Goal: Task Accomplishment & Management: Manage account settings

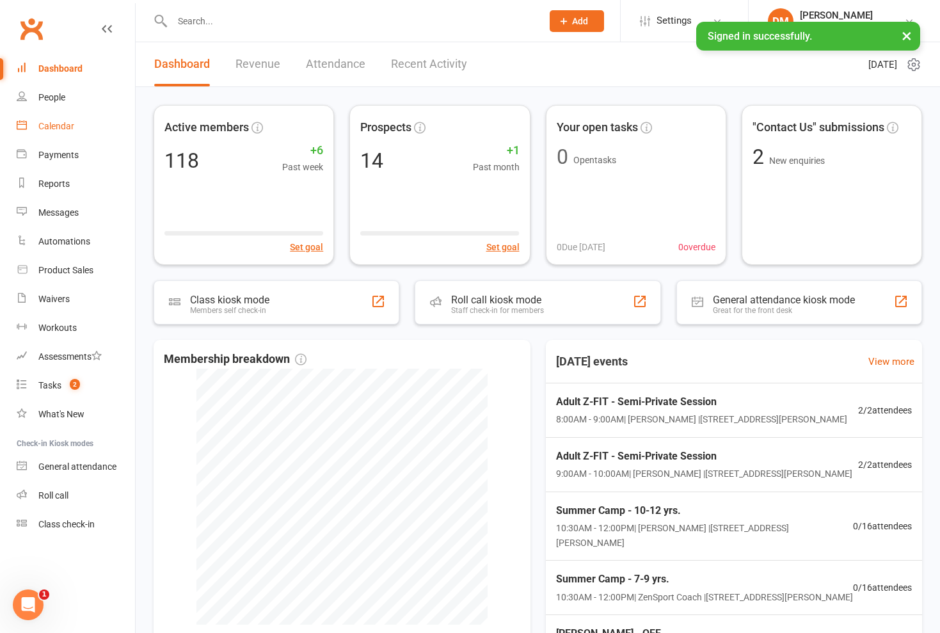
click at [60, 128] on div "Calendar" at bounding box center [56, 126] width 36 height 10
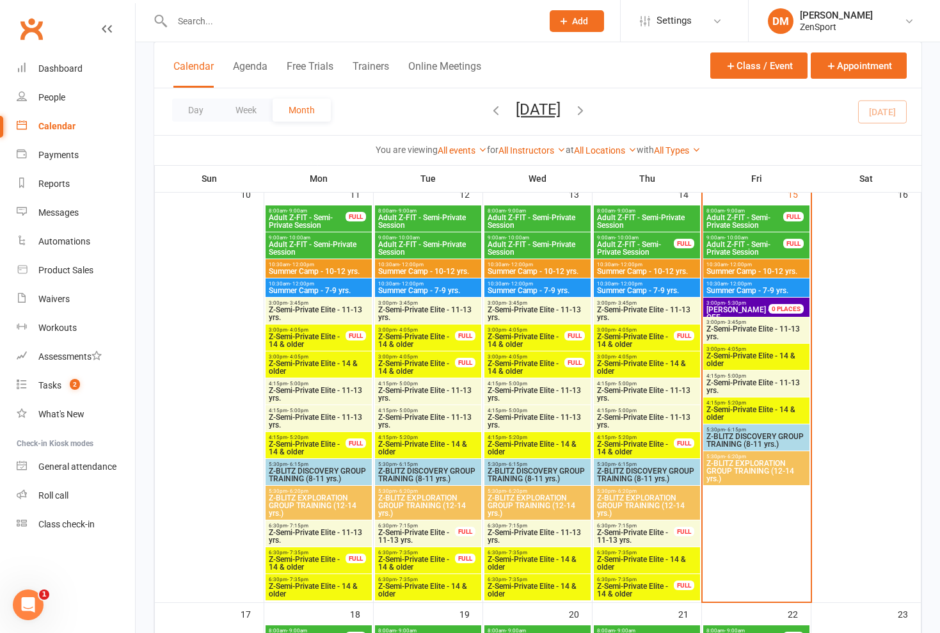
scroll to position [955, 0]
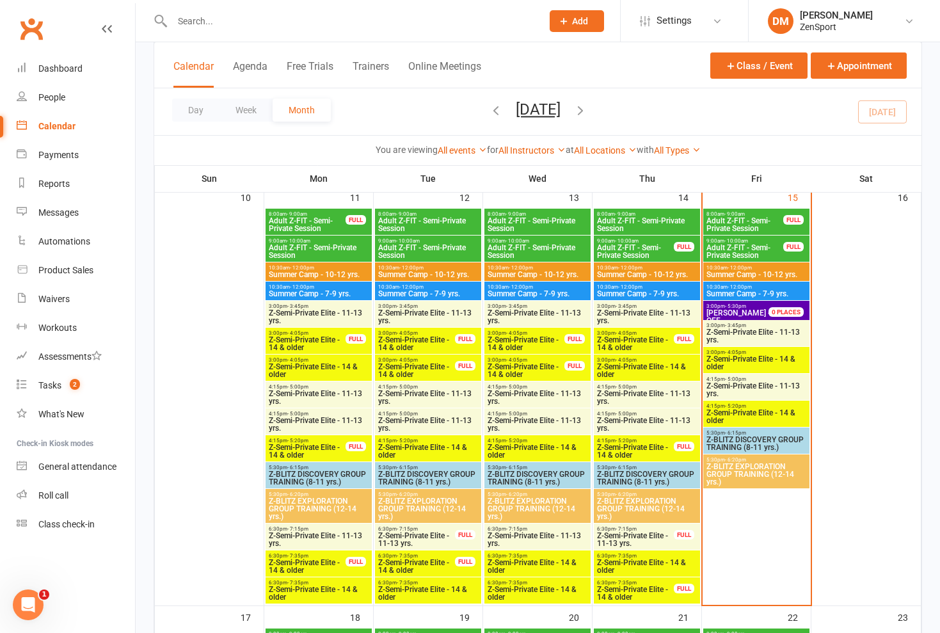
click at [632, 244] on span "Adult Z-FIT - Semi-Private Session" at bounding box center [635, 251] width 78 height 15
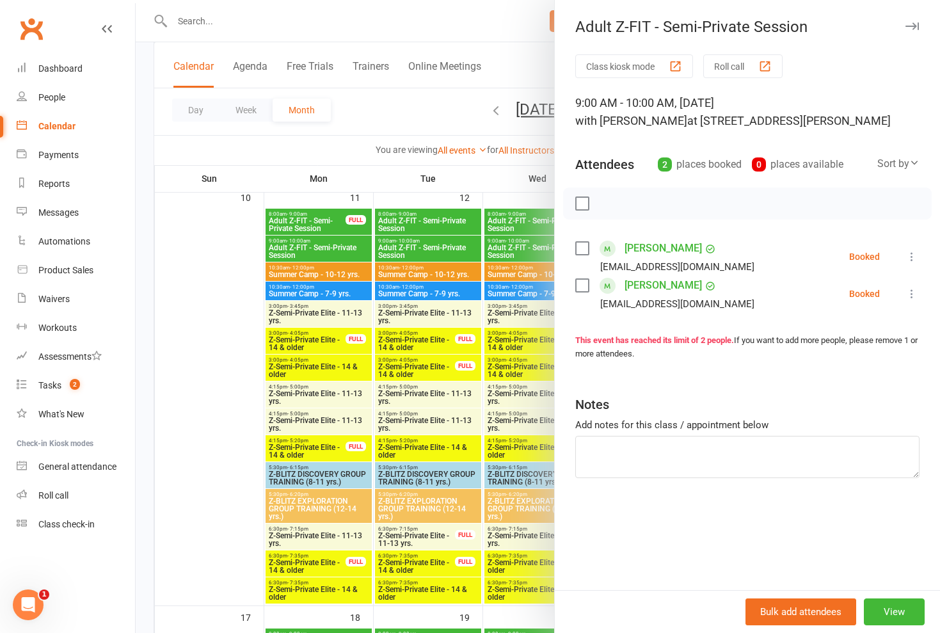
click at [914, 250] on button at bounding box center [911, 256] width 15 height 15
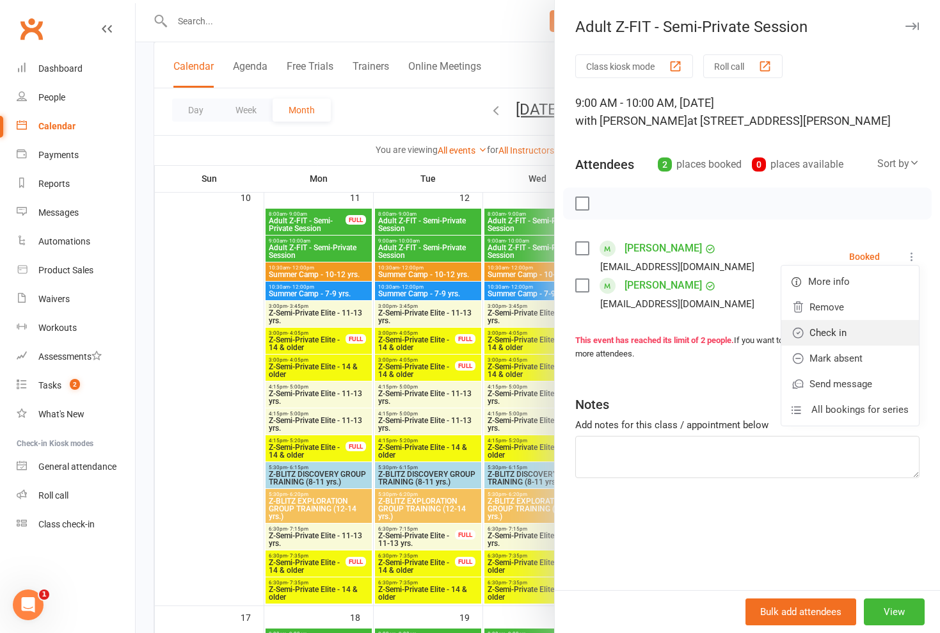
click at [865, 330] on link "Check in" at bounding box center [850, 333] width 138 height 26
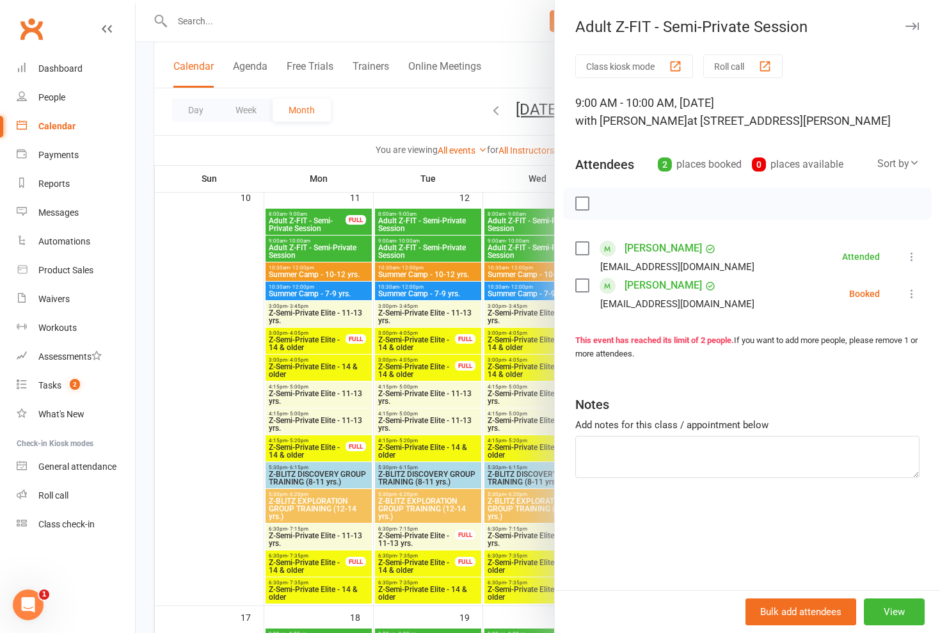
click at [911, 291] on icon at bounding box center [911, 293] width 13 height 13
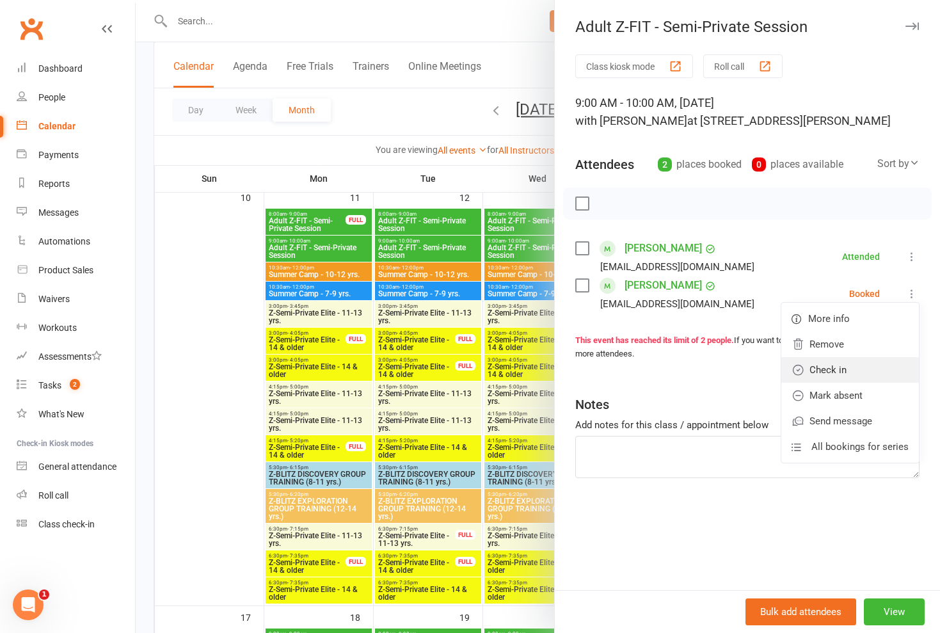
click at [843, 371] on link "Check in" at bounding box center [850, 370] width 138 height 26
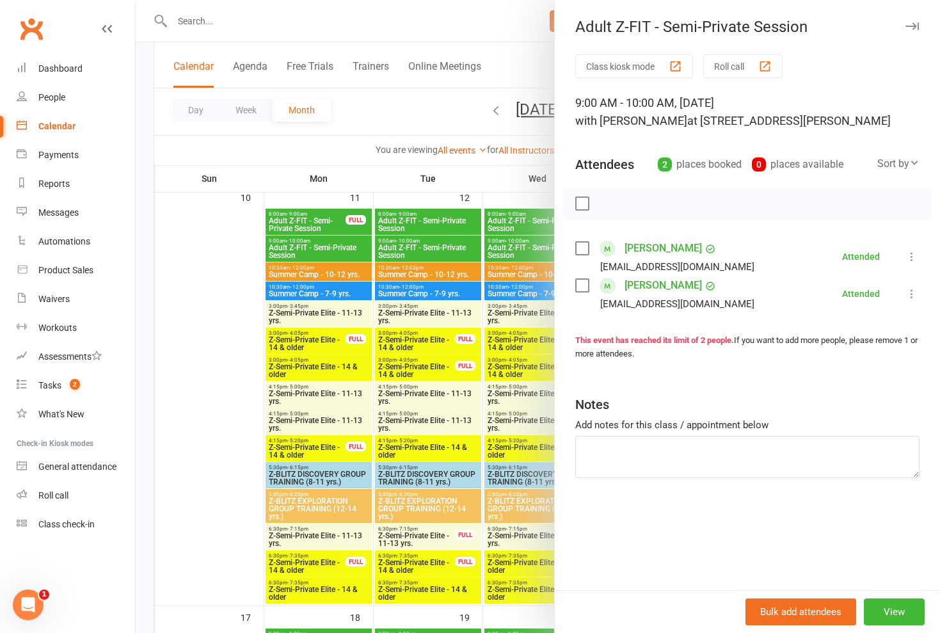
click at [480, 145] on div at bounding box center [538, 316] width 804 height 633
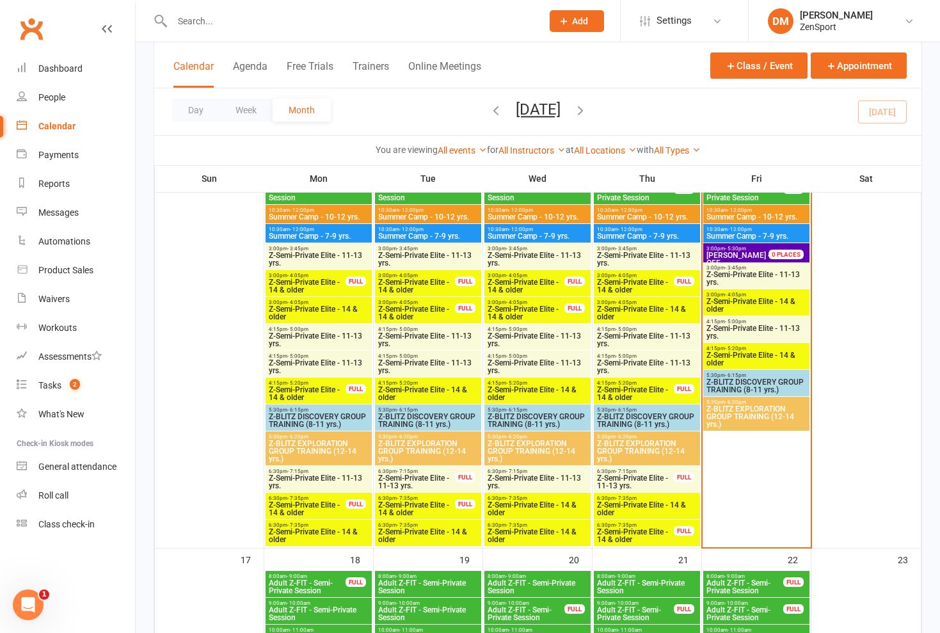
scroll to position [1000, 0]
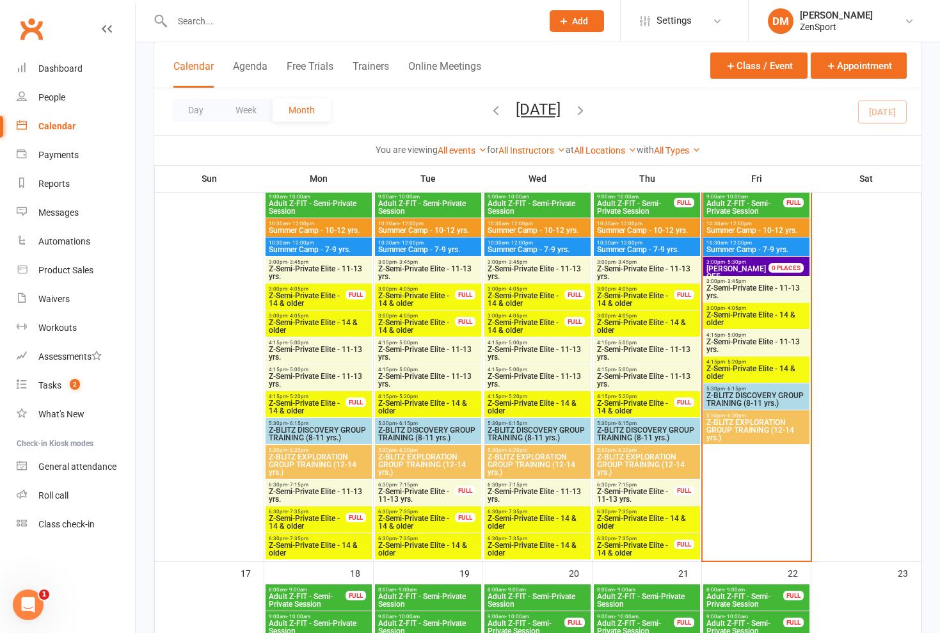
click at [637, 543] on span "Z-Semi-Private Elite - 14 & older" at bounding box center [635, 548] width 78 height 15
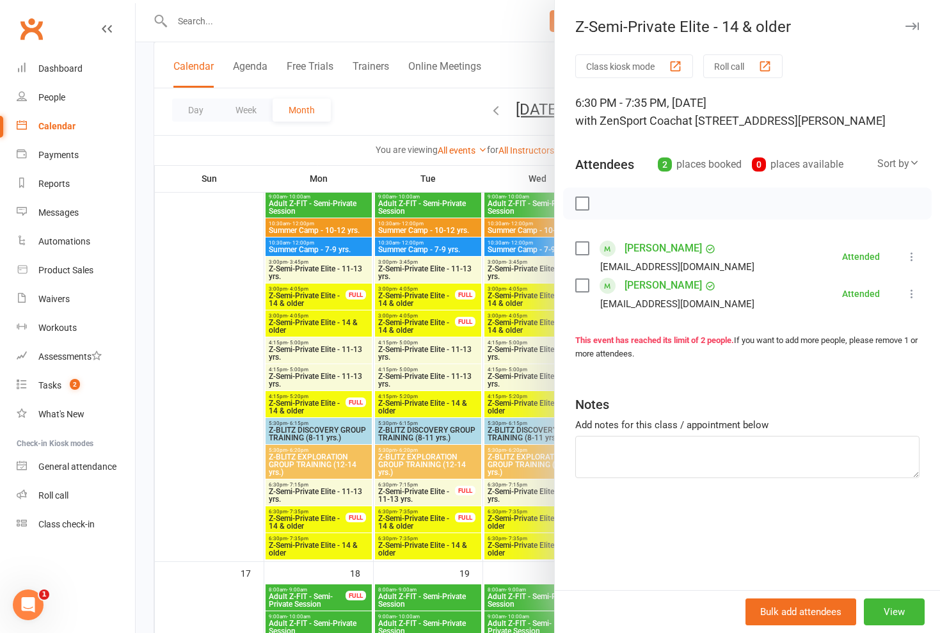
click at [490, 481] on div at bounding box center [538, 316] width 804 height 633
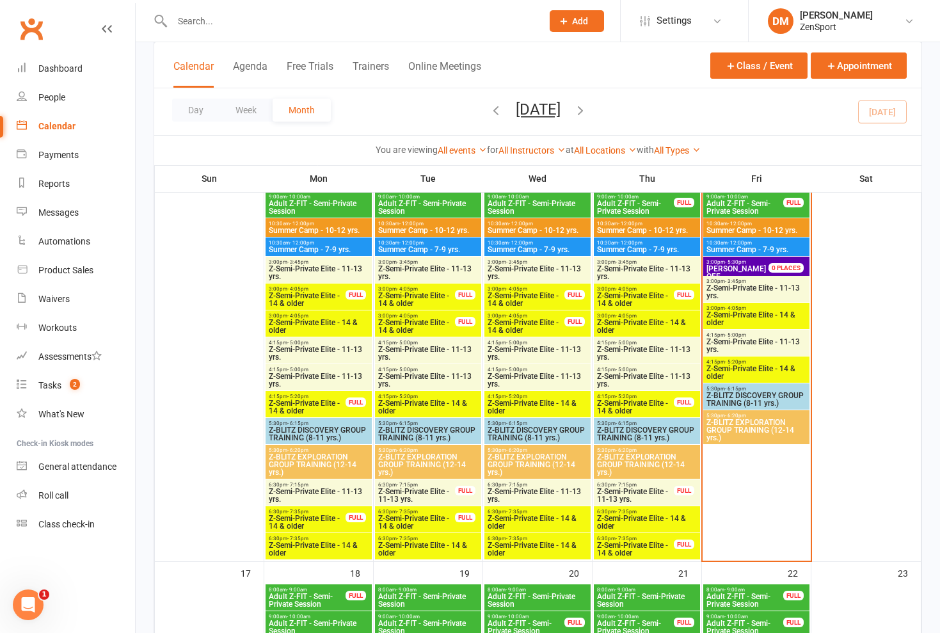
click at [648, 517] on span "Z-Semi-Private Elite - 14 & older" at bounding box center [646, 521] width 101 height 15
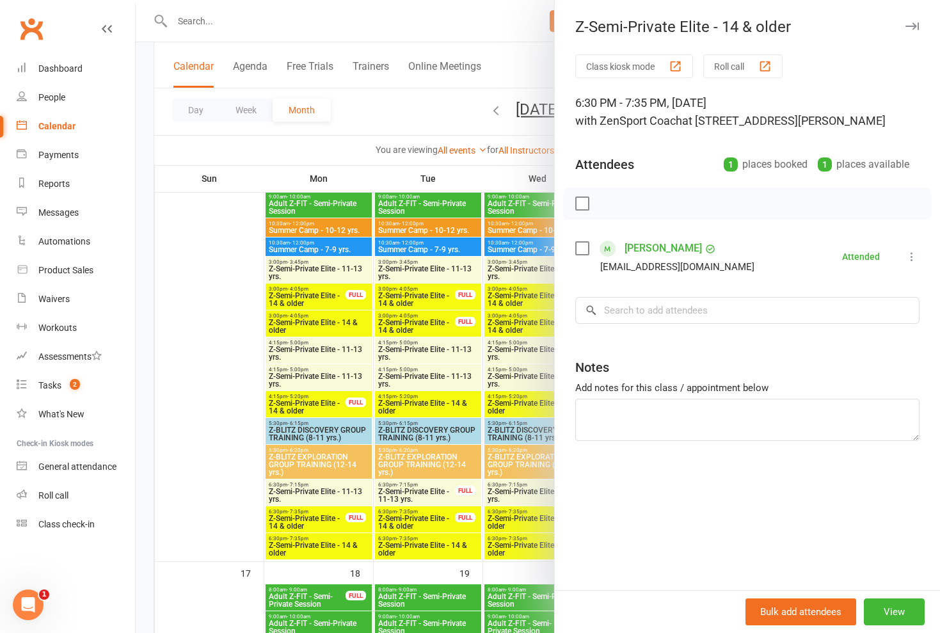
click at [509, 478] on div at bounding box center [538, 316] width 804 height 633
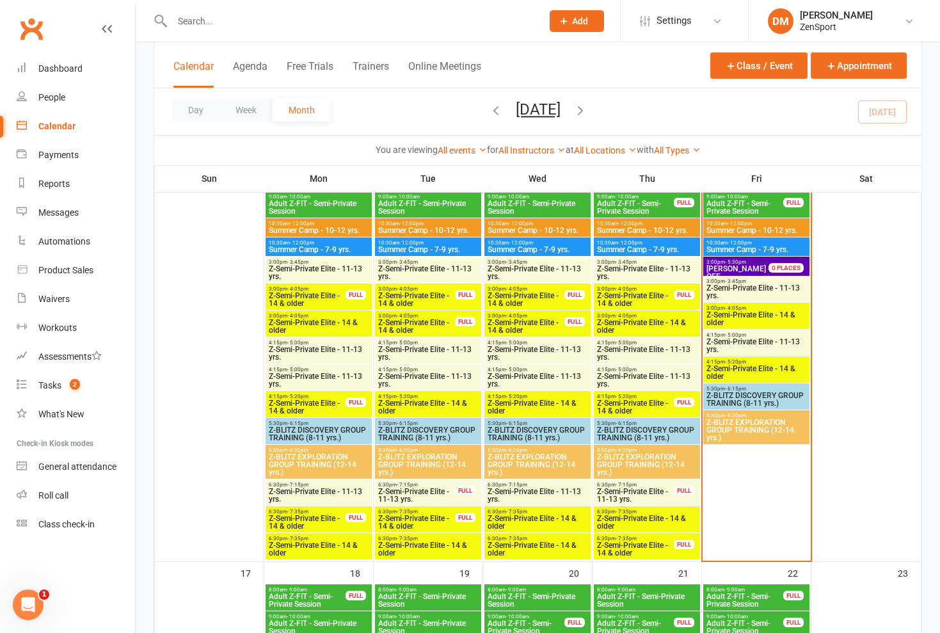
click at [618, 488] on span "Z-Semi-Private Elite - 11-13 yrs." at bounding box center [635, 495] width 78 height 15
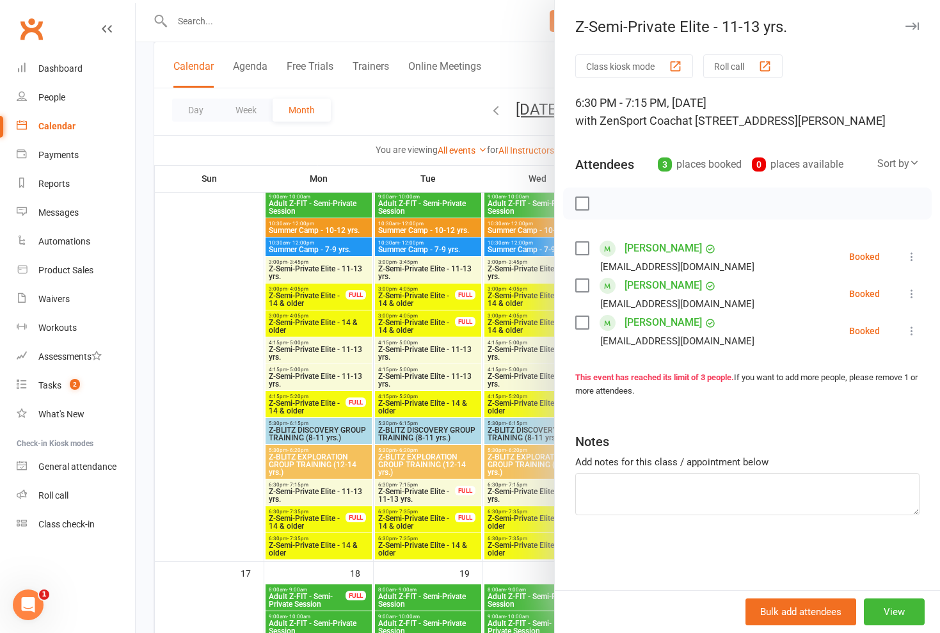
click at [507, 481] on div at bounding box center [538, 316] width 804 height 633
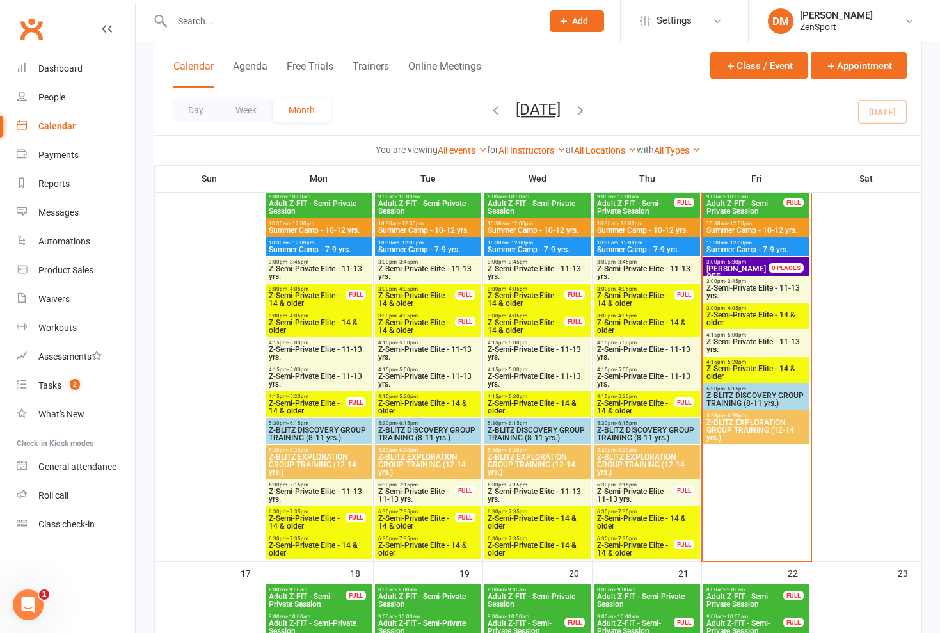
click at [618, 491] on span "Z-Semi-Private Elite - 11-13 yrs." at bounding box center [635, 495] width 78 height 15
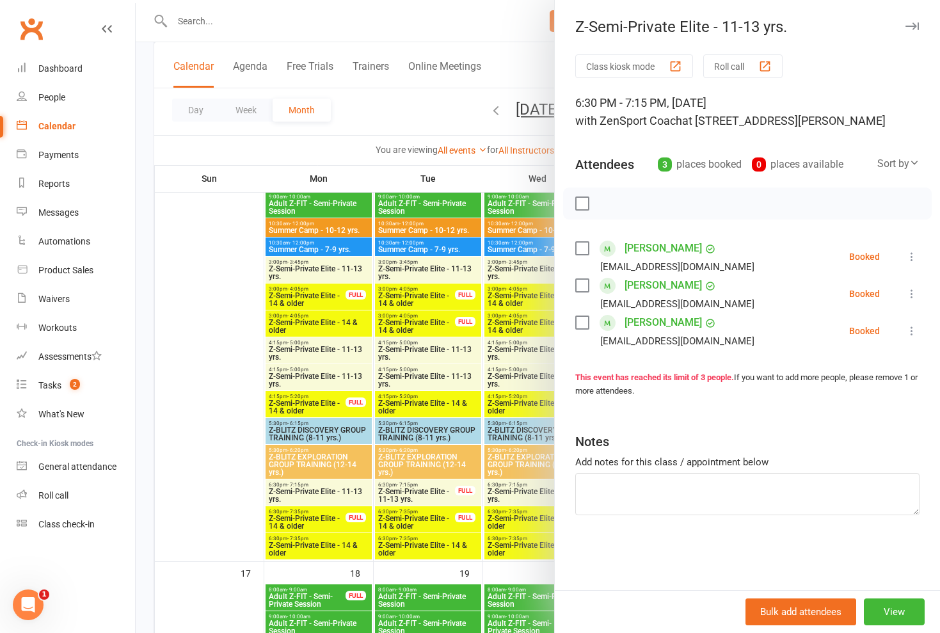
click at [911, 252] on icon at bounding box center [911, 256] width 13 height 13
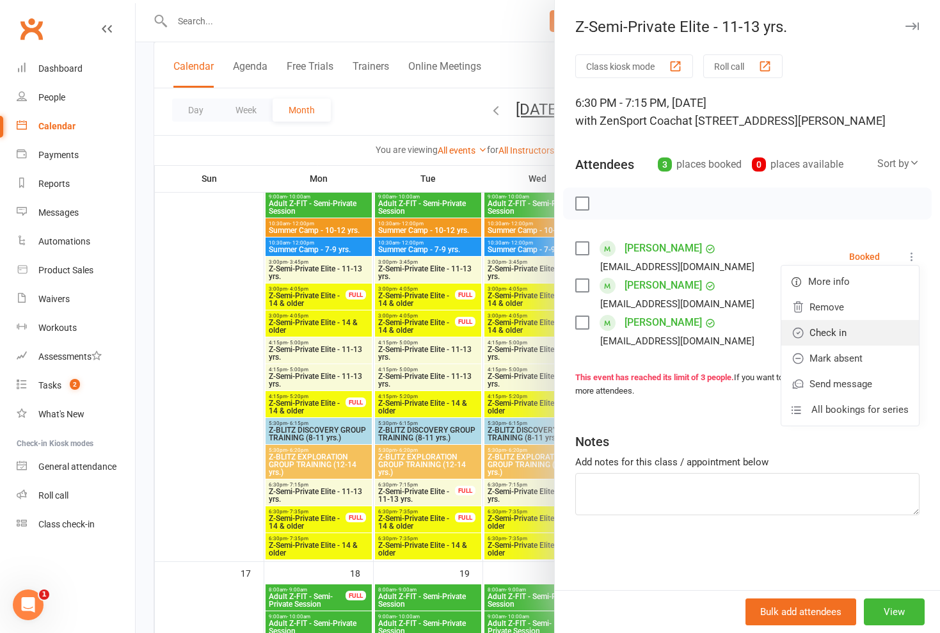
click at [875, 328] on link "Check in" at bounding box center [850, 333] width 138 height 26
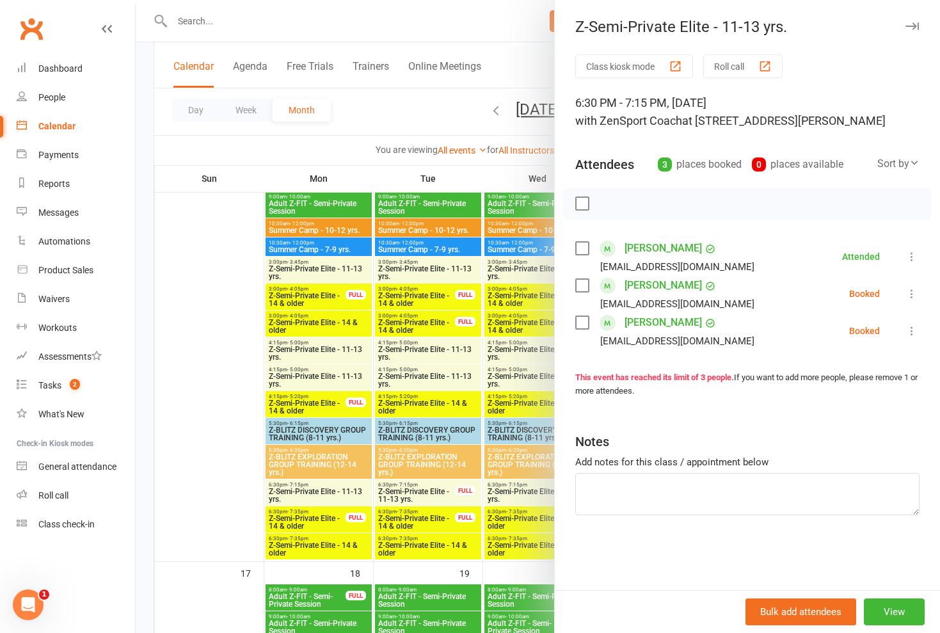
click at [911, 296] on icon at bounding box center [911, 293] width 13 height 13
click at [867, 363] on link "Check in" at bounding box center [850, 370] width 138 height 26
click at [912, 328] on icon at bounding box center [911, 330] width 13 height 13
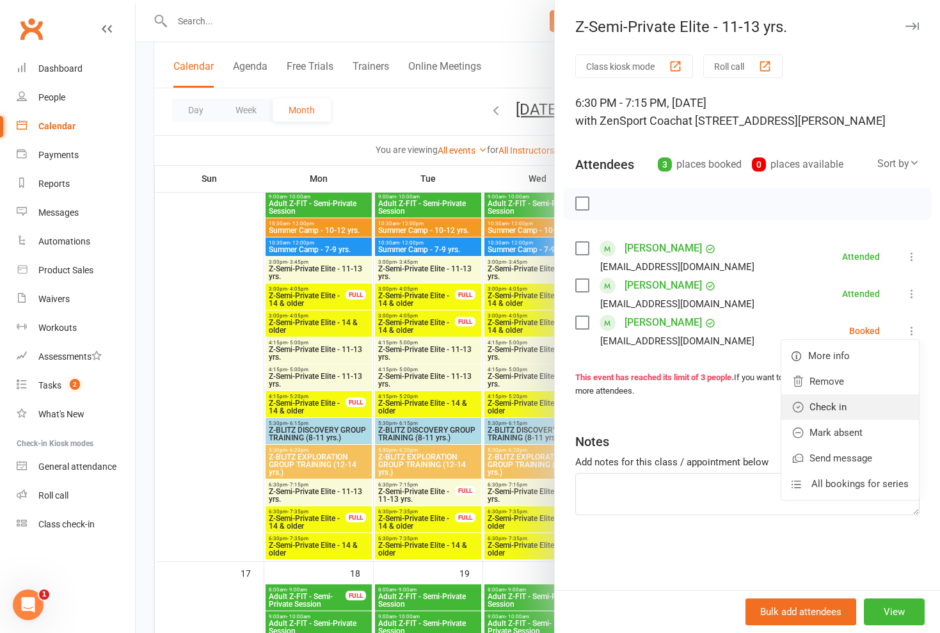
click at [849, 410] on link "Check in" at bounding box center [850, 407] width 138 height 26
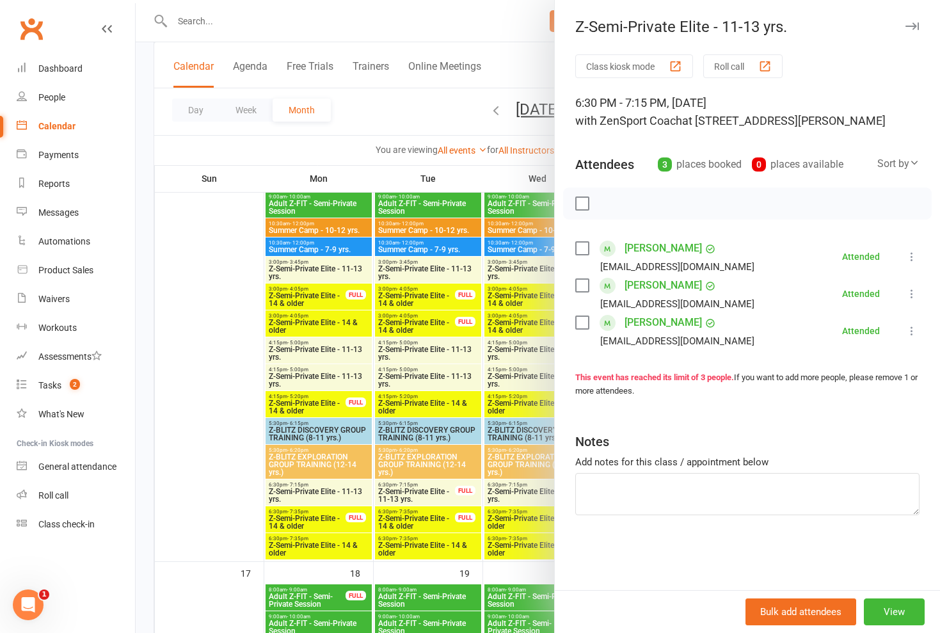
click at [532, 350] on div at bounding box center [538, 316] width 804 height 633
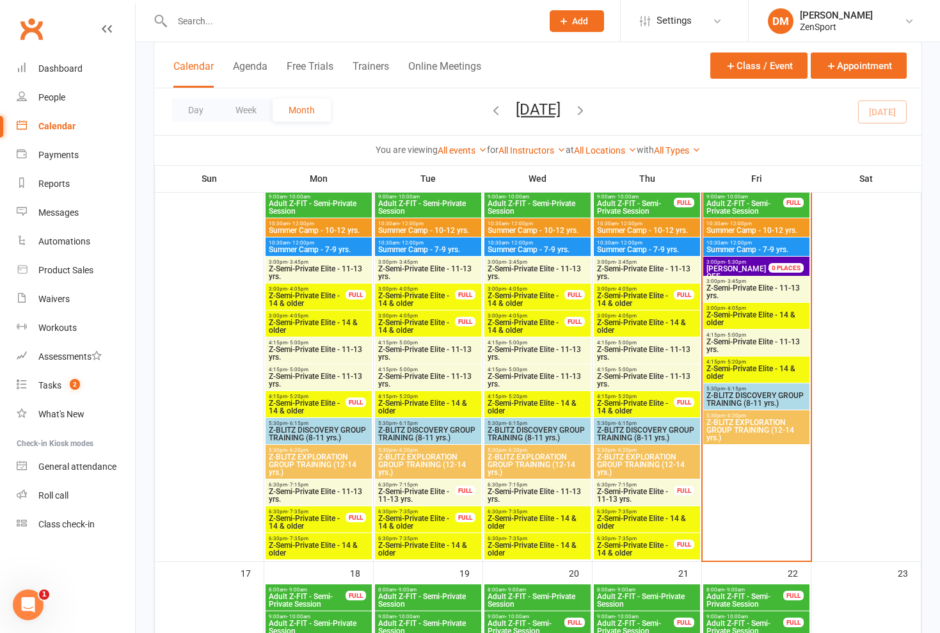
click at [641, 431] on span "Z-BLITZ DISCOVERY GROUP TRAINING (8-11 yrs.)" at bounding box center [646, 433] width 101 height 15
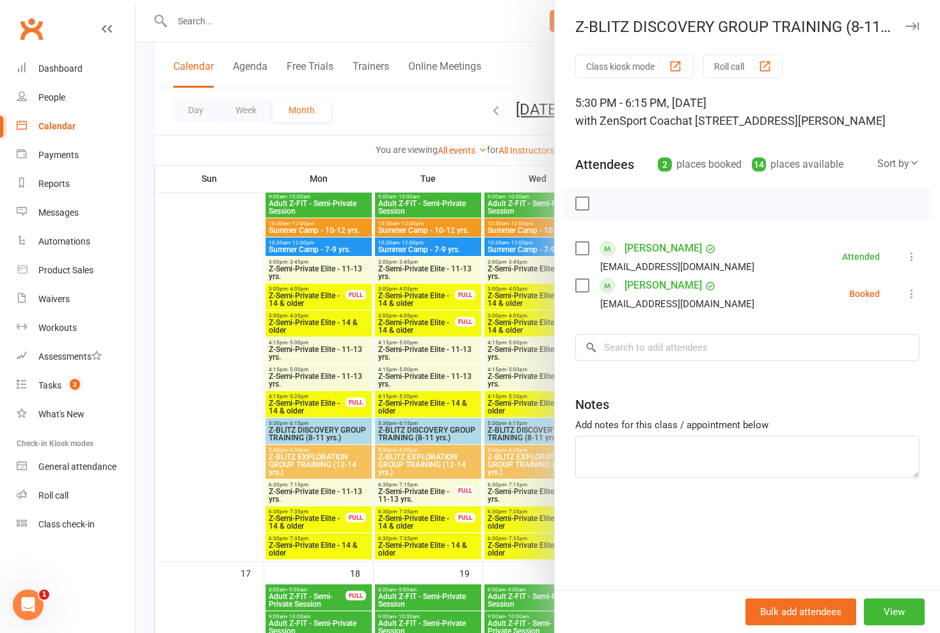
click at [912, 293] on icon at bounding box center [911, 293] width 13 height 13
click at [850, 372] on link "Check in" at bounding box center [850, 370] width 138 height 26
click at [514, 391] on div at bounding box center [538, 316] width 804 height 633
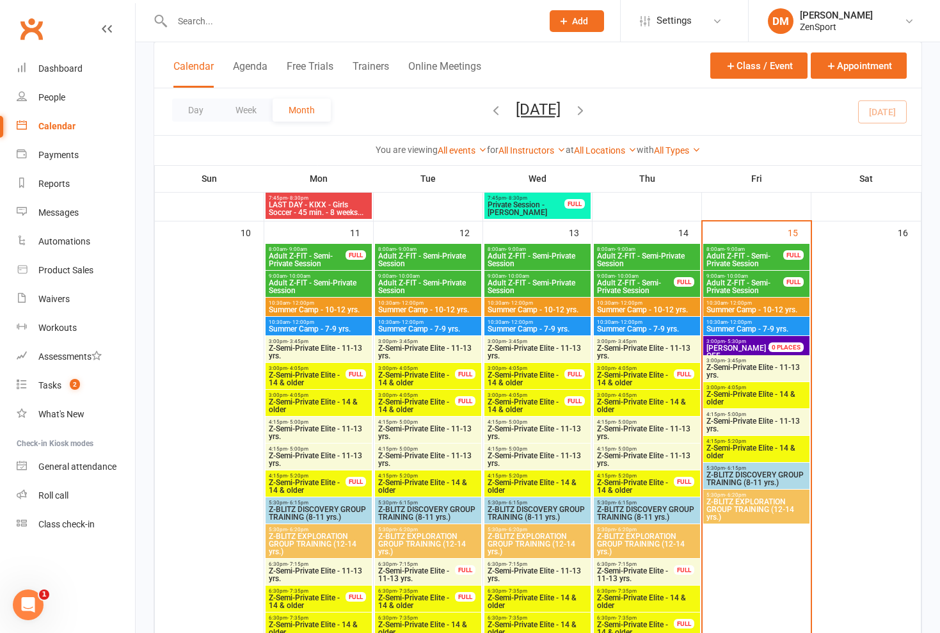
scroll to position [914, 0]
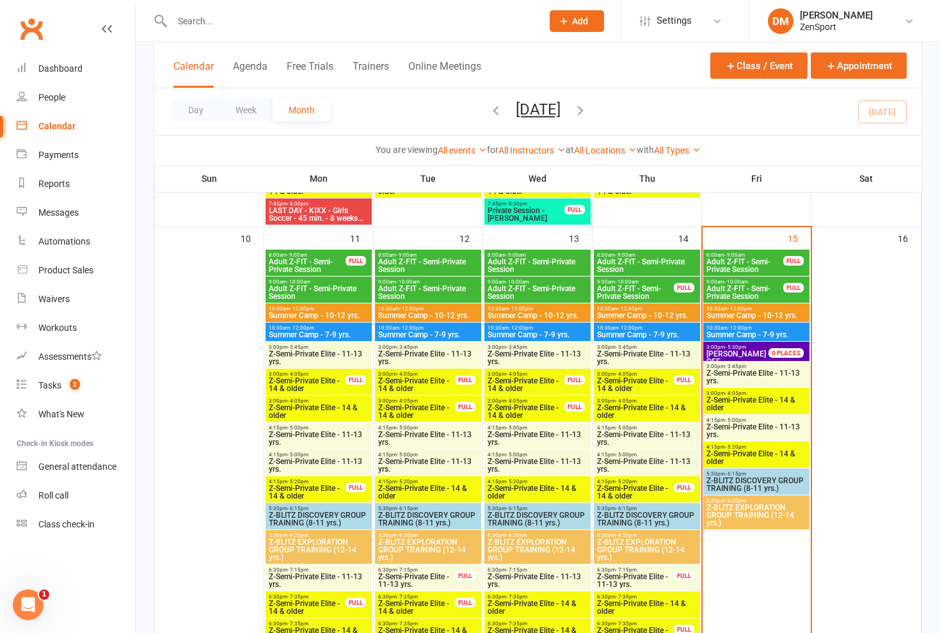
click at [645, 479] on span "4:15pm - 5:20pm" at bounding box center [635, 482] width 78 height 6
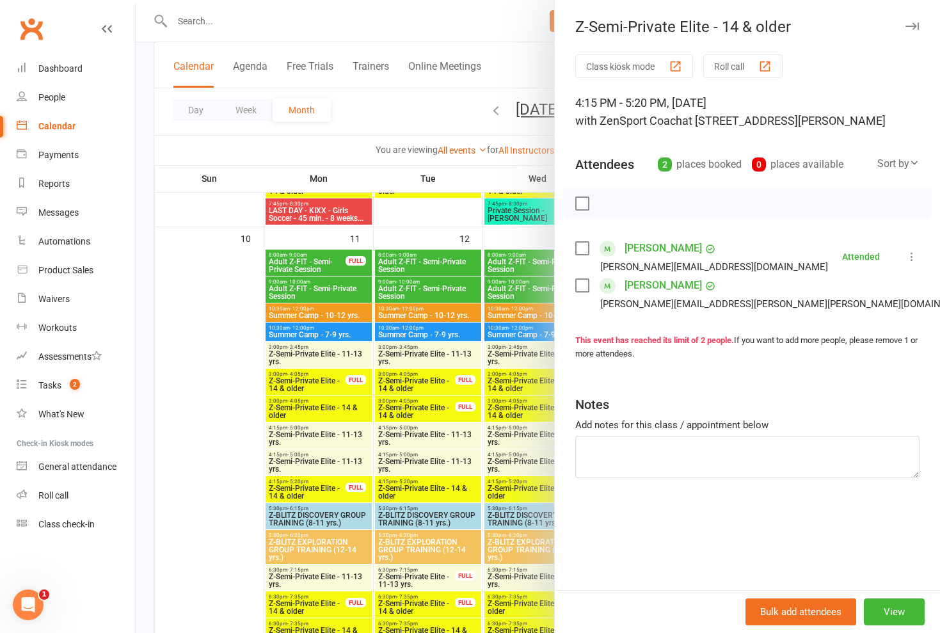
click at [496, 461] on div at bounding box center [538, 316] width 804 height 633
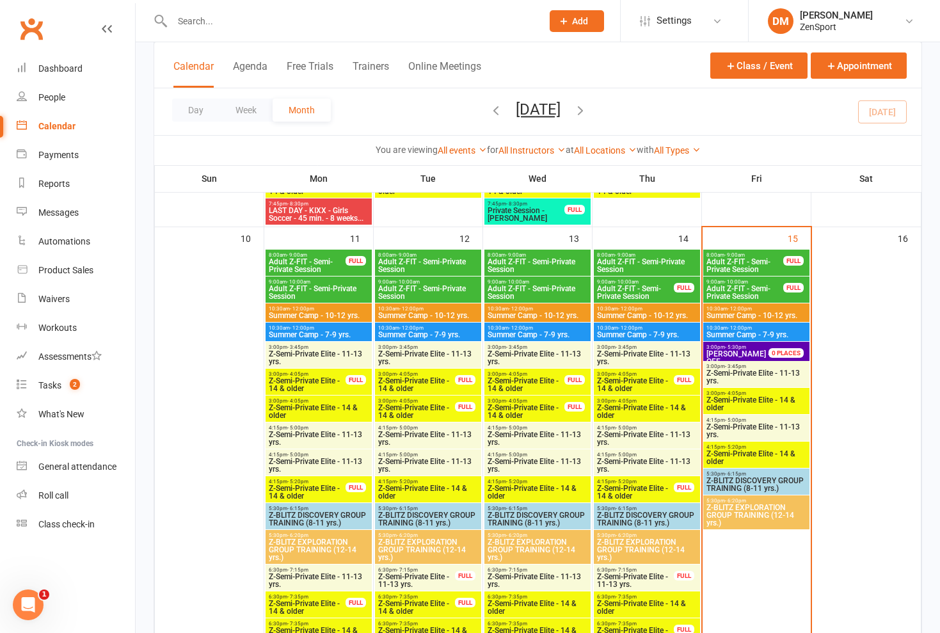
click at [634, 458] on span "Z-Semi-Private Elite - 11-13 yrs." at bounding box center [646, 465] width 101 height 15
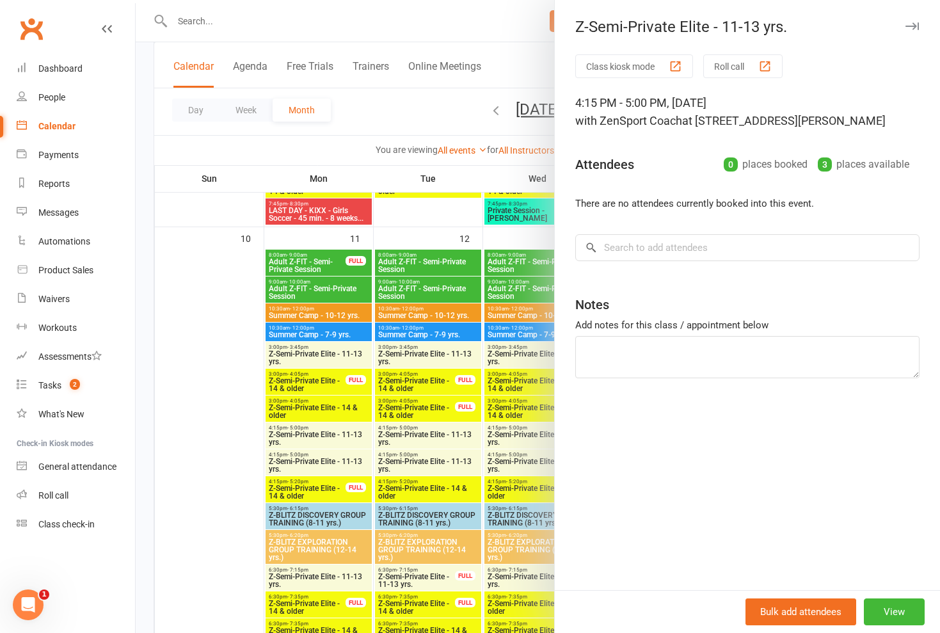
click at [471, 427] on div at bounding box center [538, 316] width 804 height 633
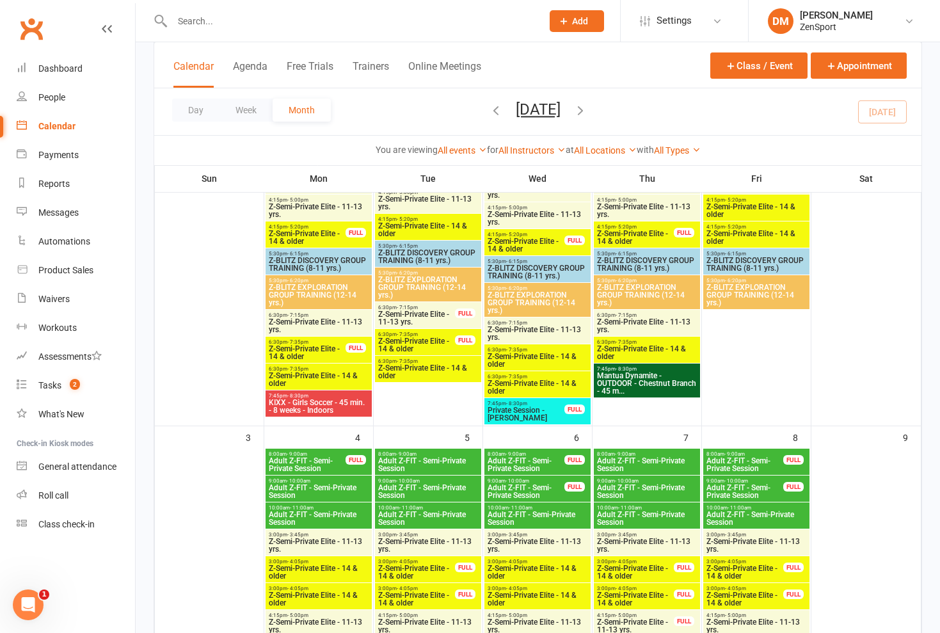
scroll to position [10, 0]
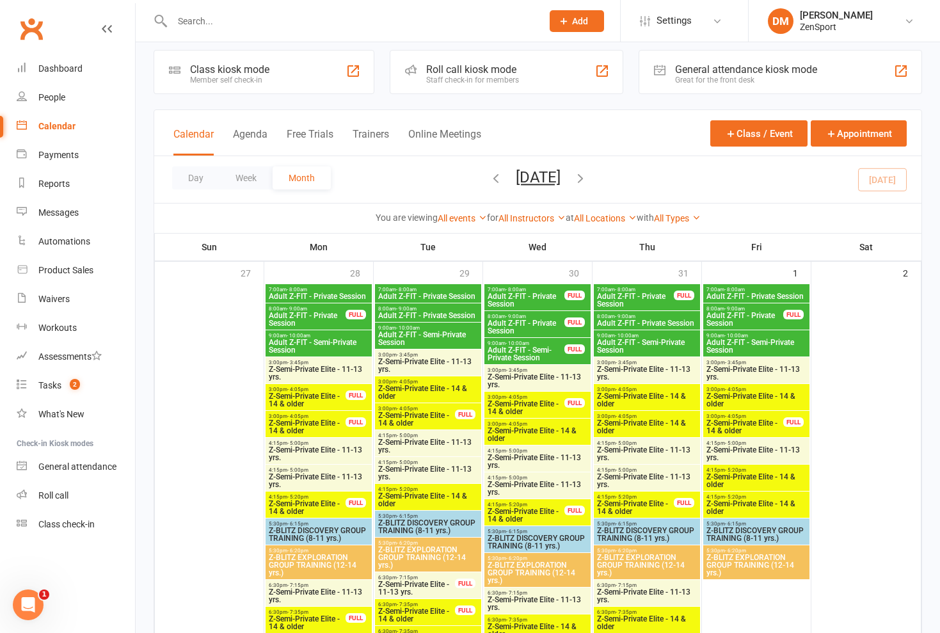
click at [754, 192] on div "Day Week Month August 2025 August 2025 Sun Mon Tue Wed Thu Fri Sat 27 28 29 30 …" at bounding box center [537, 179] width 767 height 47
click at [308, 207] on div "You are viewing All events All events Empty events Full events Non-empty events…" at bounding box center [537, 217] width 767 height 29
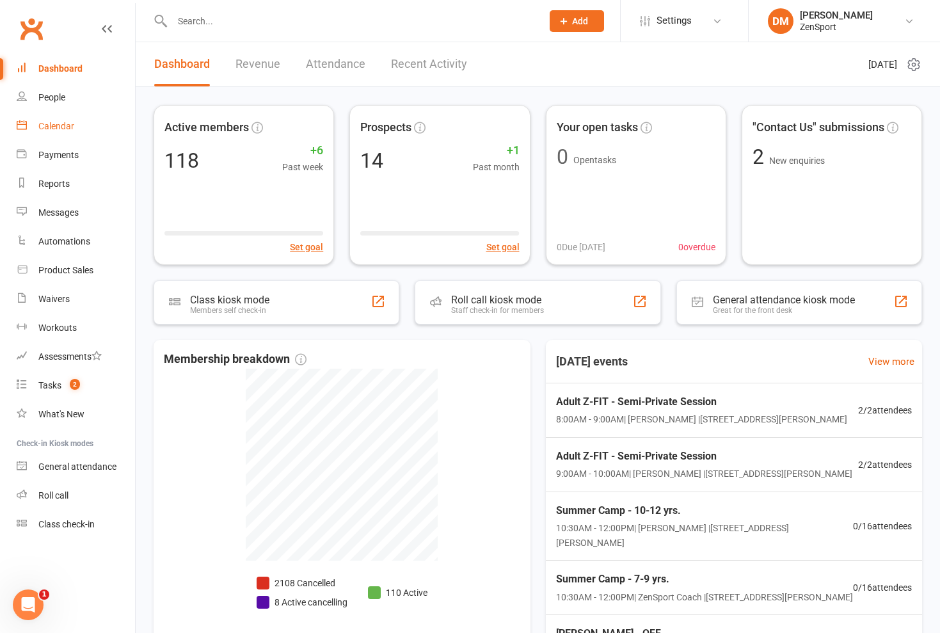
click at [60, 125] on div "Calendar" at bounding box center [56, 126] width 36 height 10
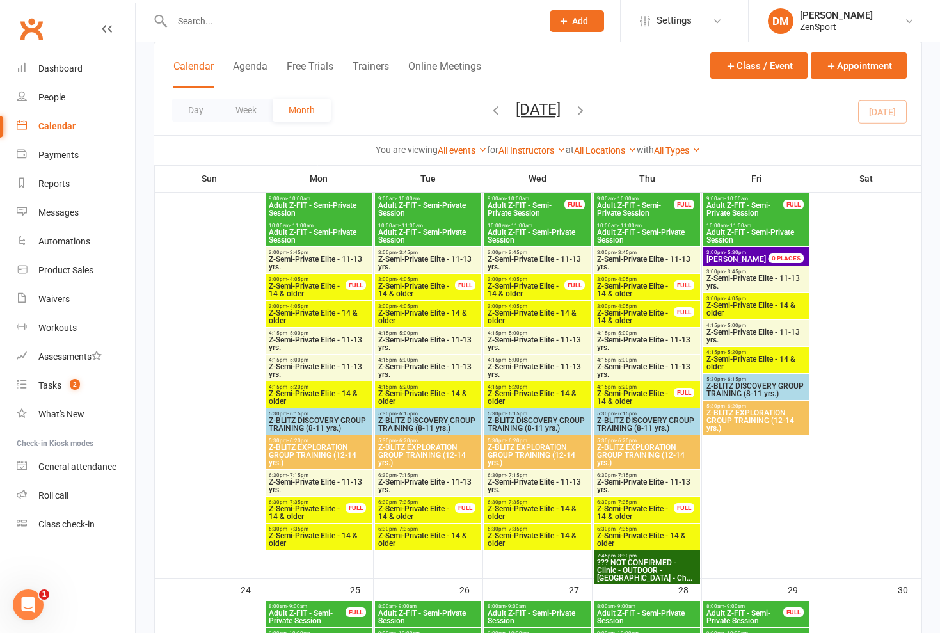
scroll to position [1422, 0]
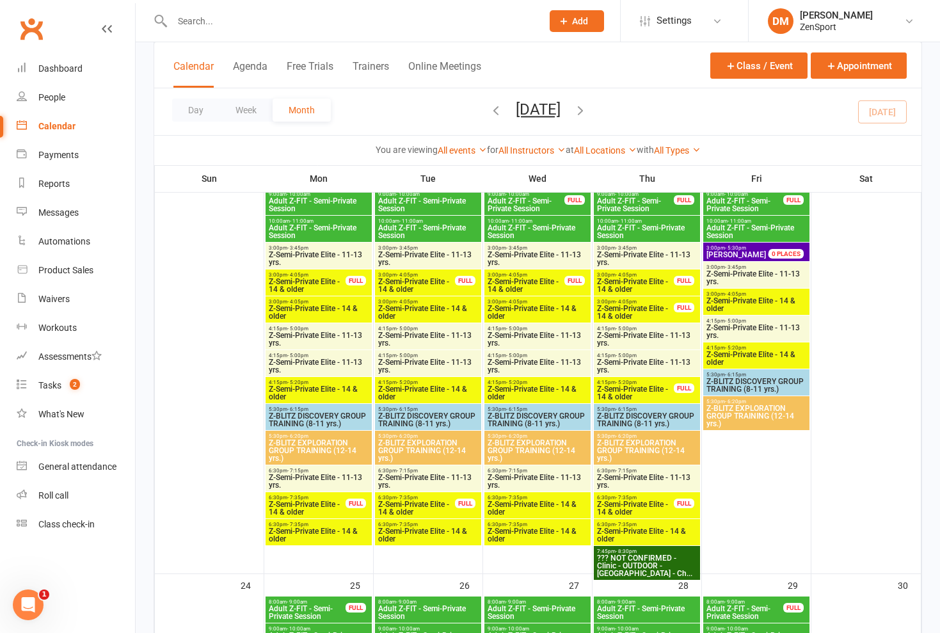
click at [418, 439] on span "Z-BLITZ EXPLORATION GROUP TRAINING (12-14 yrs.)" at bounding box center [537, 450] width 101 height 23
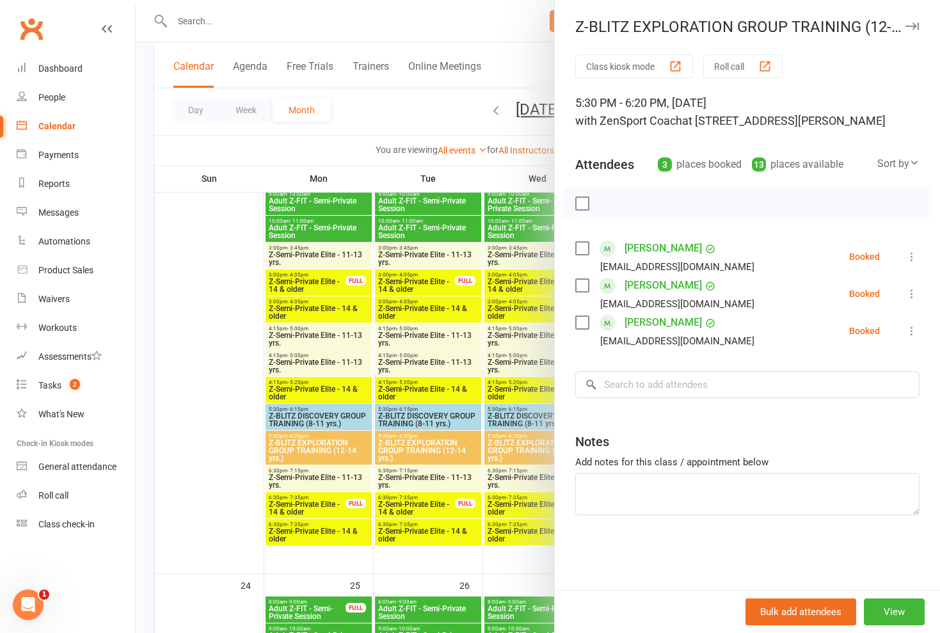
click at [418, 439] on div at bounding box center [538, 316] width 804 height 633
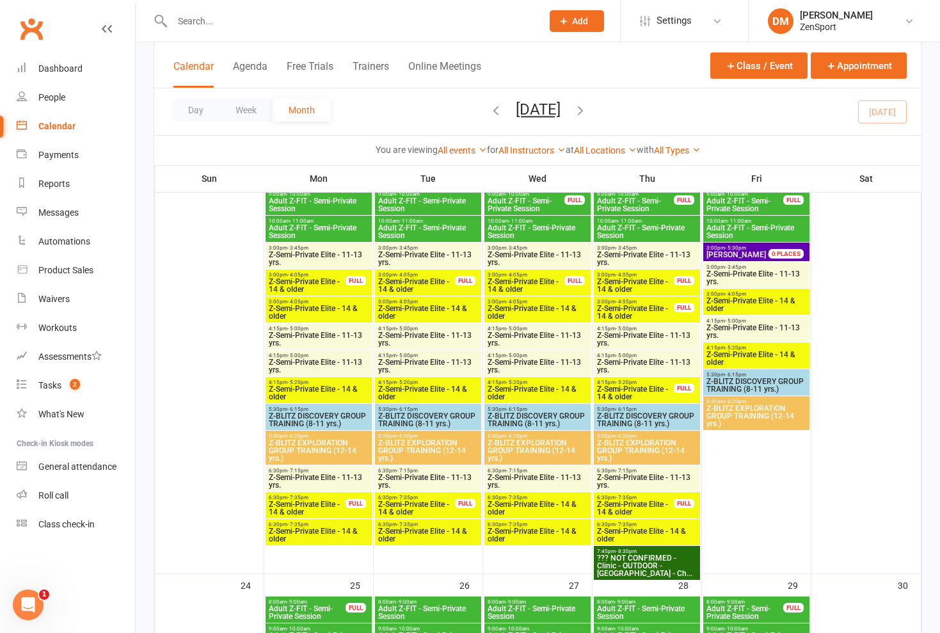
click at [418, 416] on span "Z-BLITZ DISCOVERY GROUP TRAINING (8-11 yrs.)" at bounding box center [537, 419] width 101 height 15
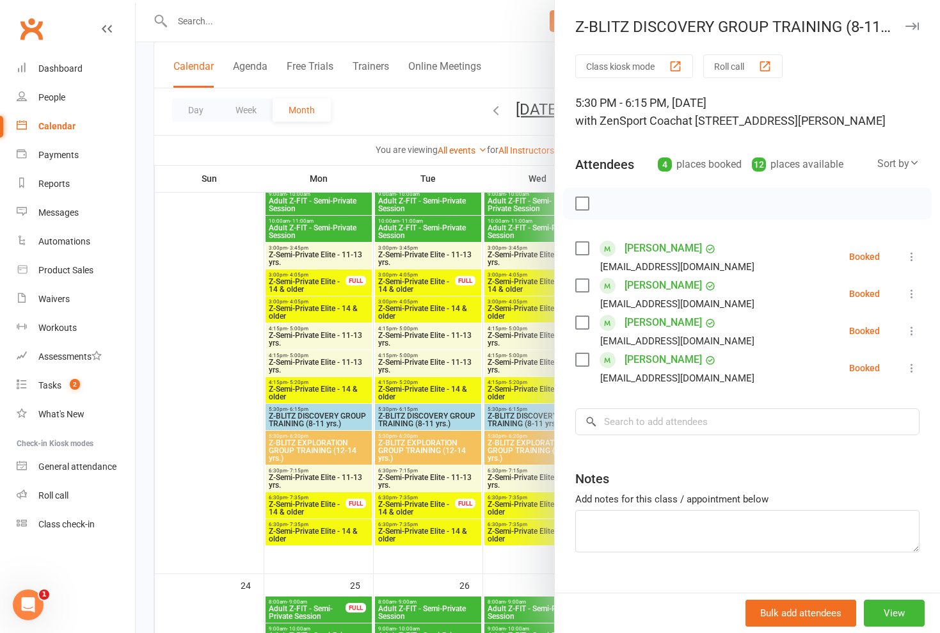
click at [418, 416] on div at bounding box center [538, 316] width 804 height 633
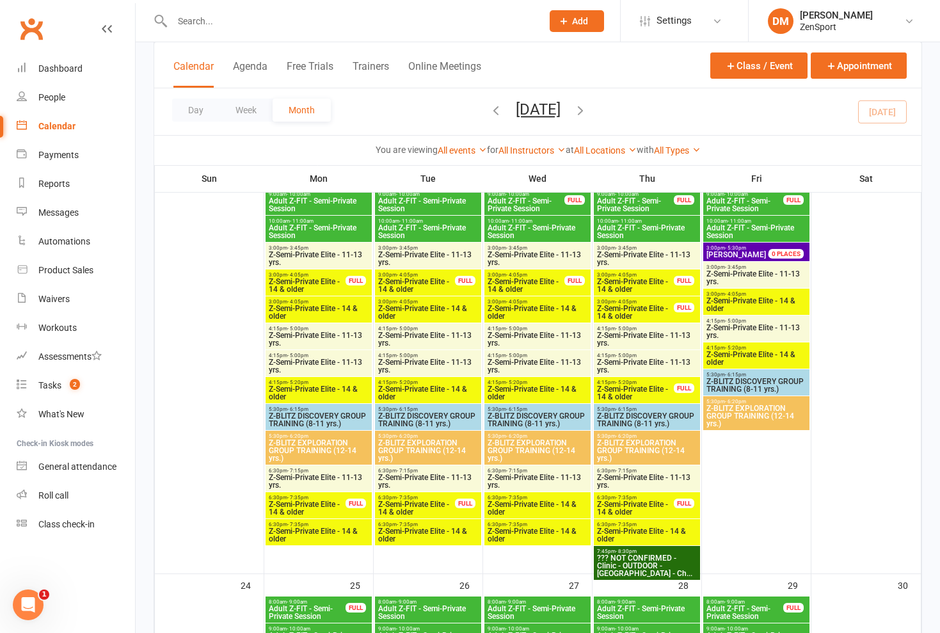
click at [418, 449] on span "Z-BLITZ EXPLORATION GROUP TRAINING (12-14 yrs.)" at bounding box center [537, 450] width 101 height 23
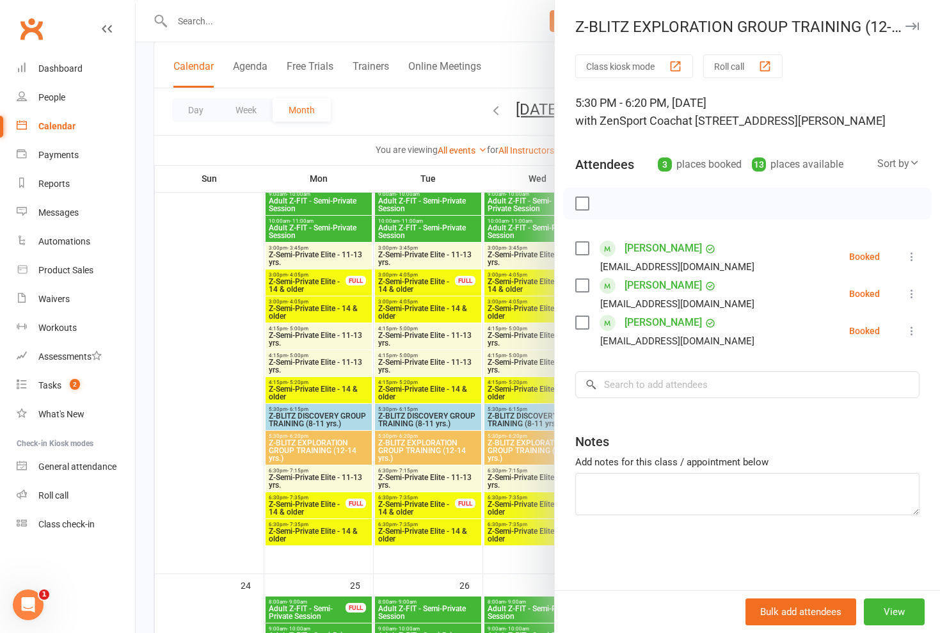
click at [418, 449] on div at bounding box center [538, 316] width 804 height 633
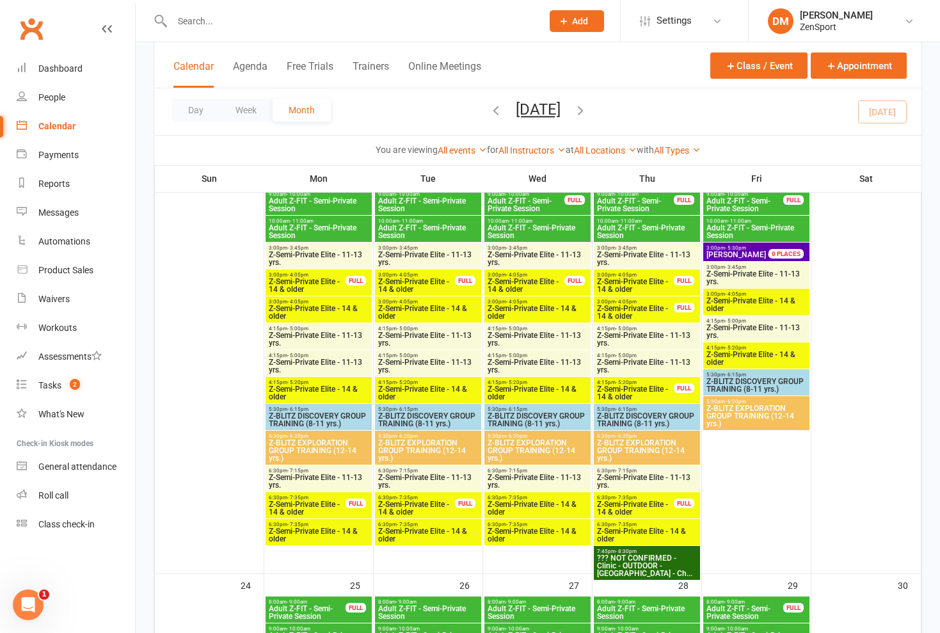
click at [418, 420] on span "Z-BLITZ DISCOVERY GROUP TRAINING (8-11 yrs.)" at bounding box center [537, 419] width 101 height 15
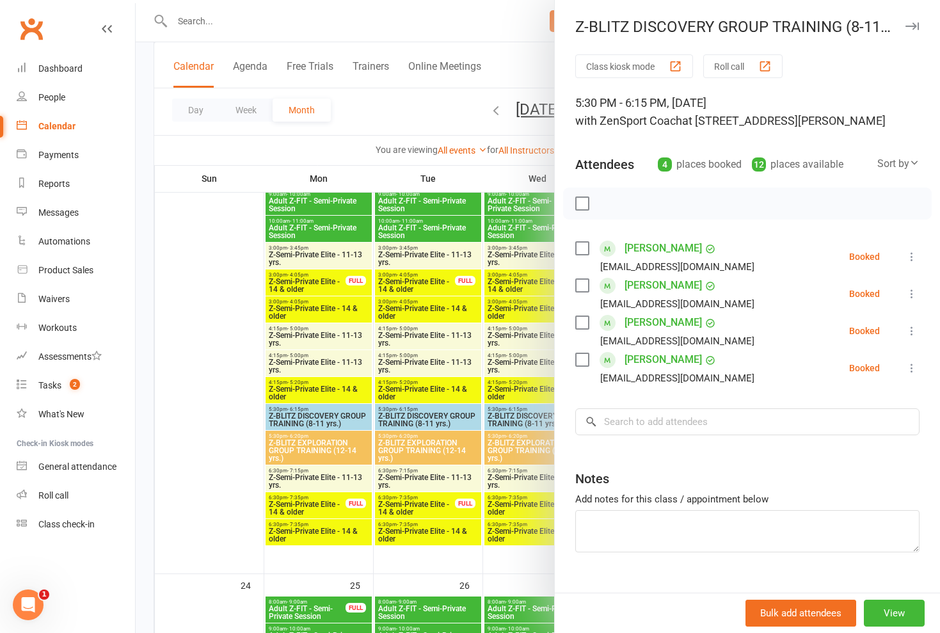
click at [418, 421] on div at bounding box center [538, 316] width 804 height 633
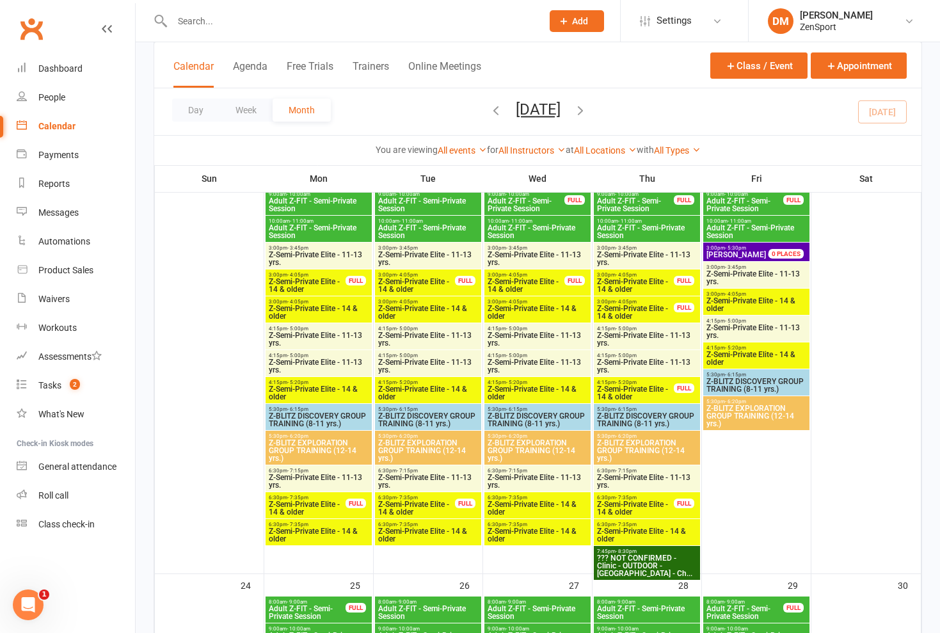
click at [418, 447] on span "Z-BLITZ EXPLORATION GROUP TRAINING (12-14 yrs.)" at bounding box center [537, 450] width 101 height 23
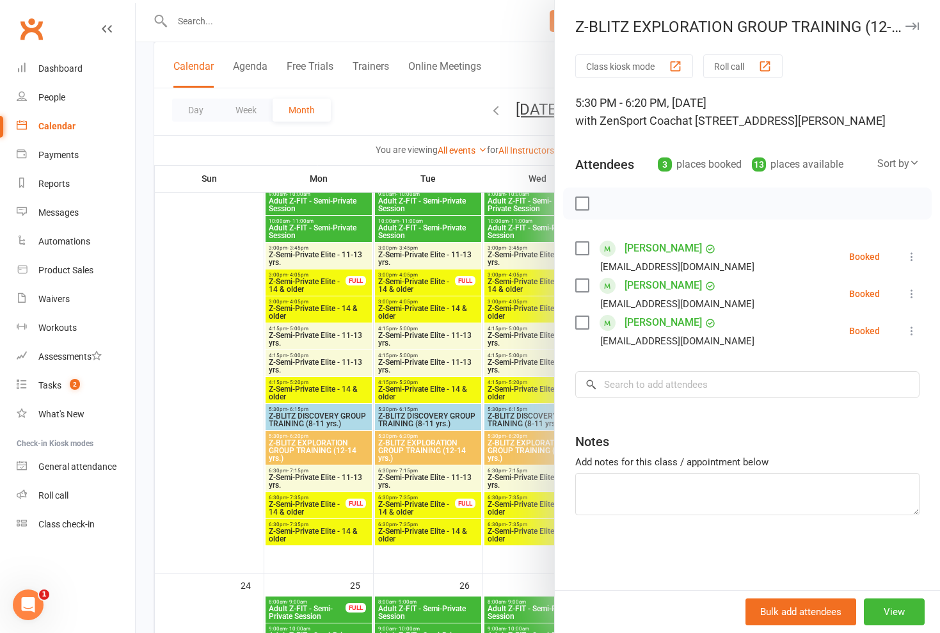
click at [418, 444] on div at bounding box center [538, 316] width 804 height 633
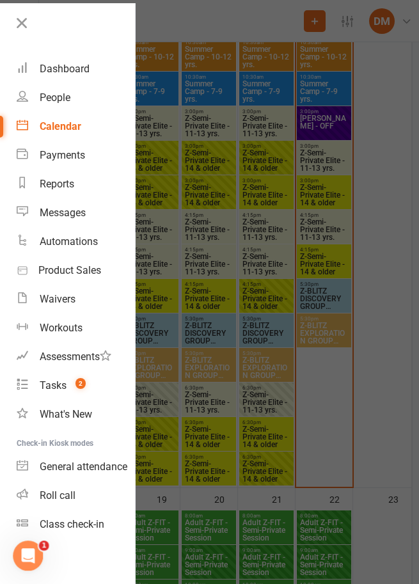
click at [394, 358] on div at bounding box center [209, 292] width 419 height 584
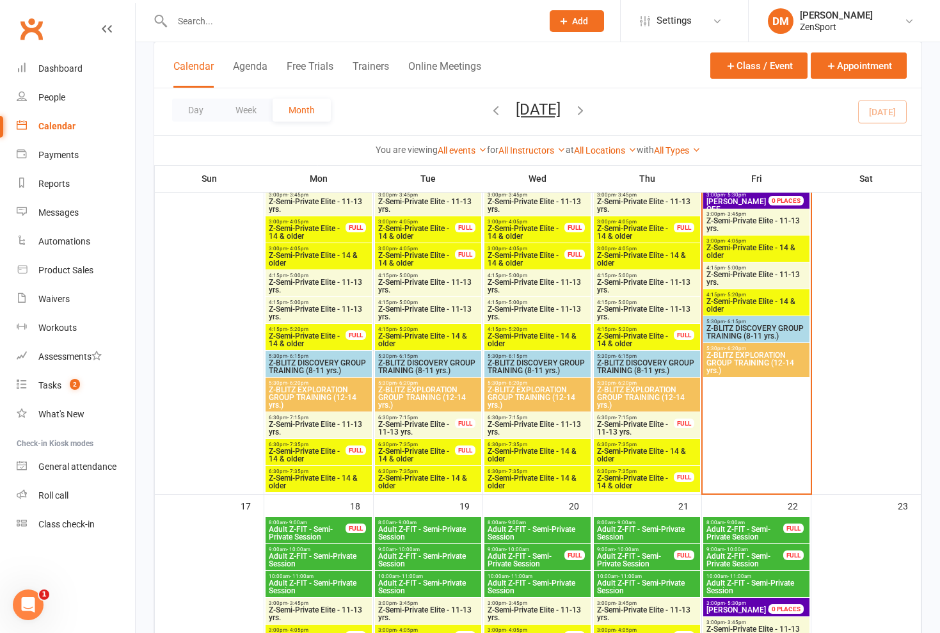
scroll to position [1057, 0]
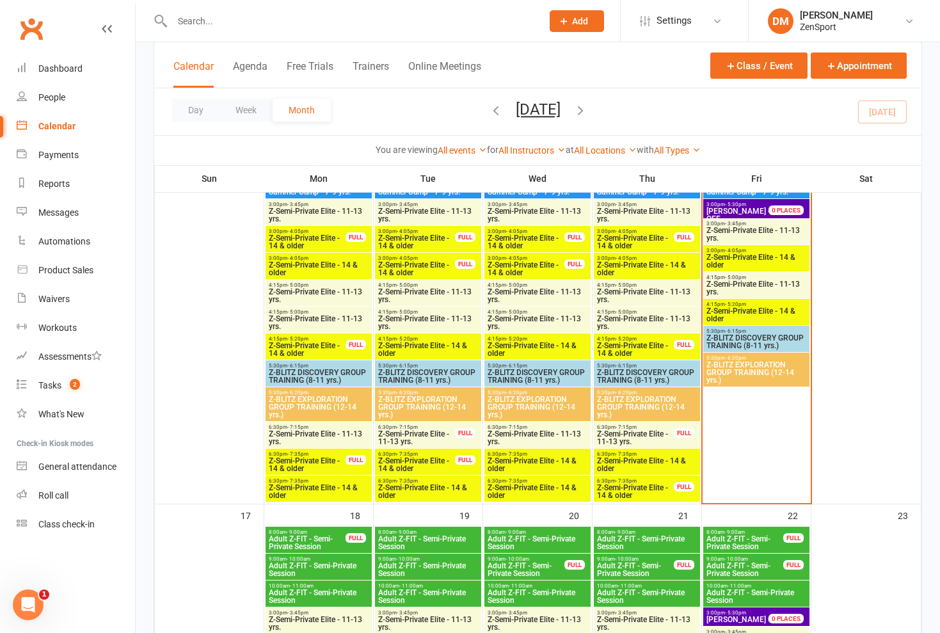
click at [418, 404] on span "Z-BLITZ EXPLORATION GROUP TRAINING (12-14 yrs.)" at bounding box center [537, 406] width 101 height 23
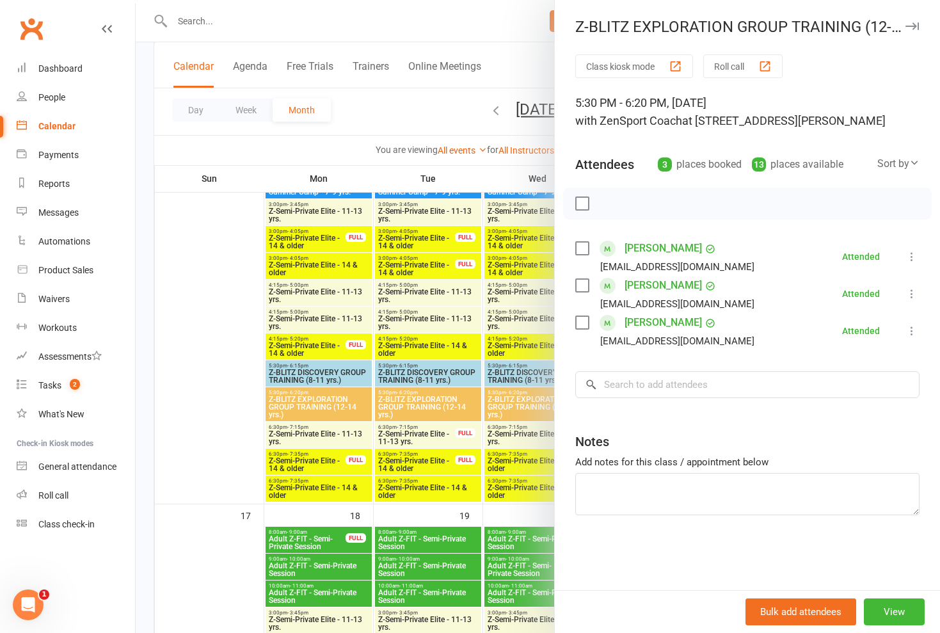
click at [418, 405] on div "Class kiosk mode Roll call 5:30 PM - 6:20 PM, [DATE] with ZenSport Coach at [ST…" at bounding box center [747, 322] width 385 height 536
click at [418, 401] on div at bounding box center [538, 316] width 804 height 633
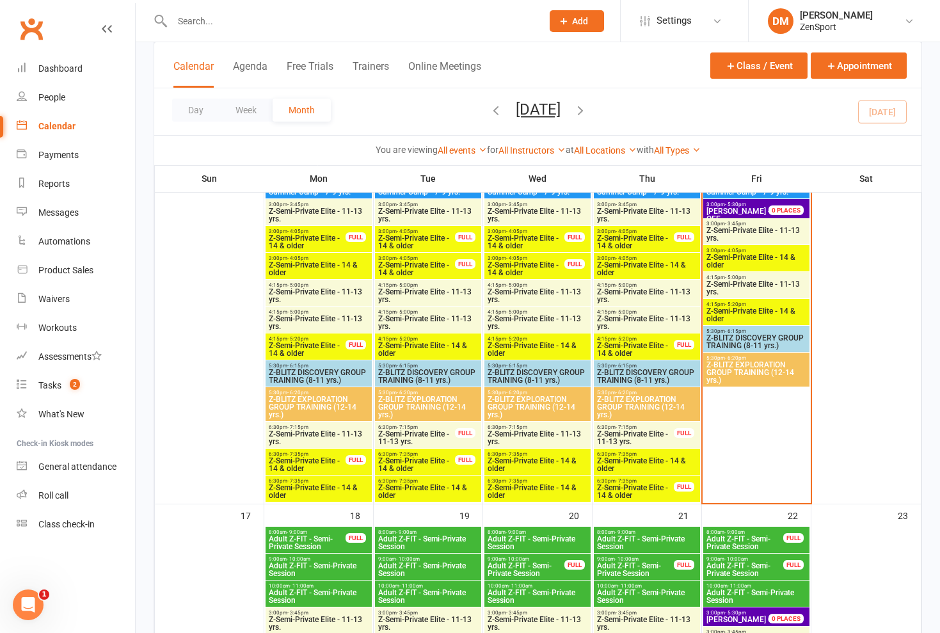
click at [418, 377] on span "Z-BLITZ DISCOVERY GROUP TRAINING (8-11 yrs.)" at bounding box center [537, 376] width 101 height 15
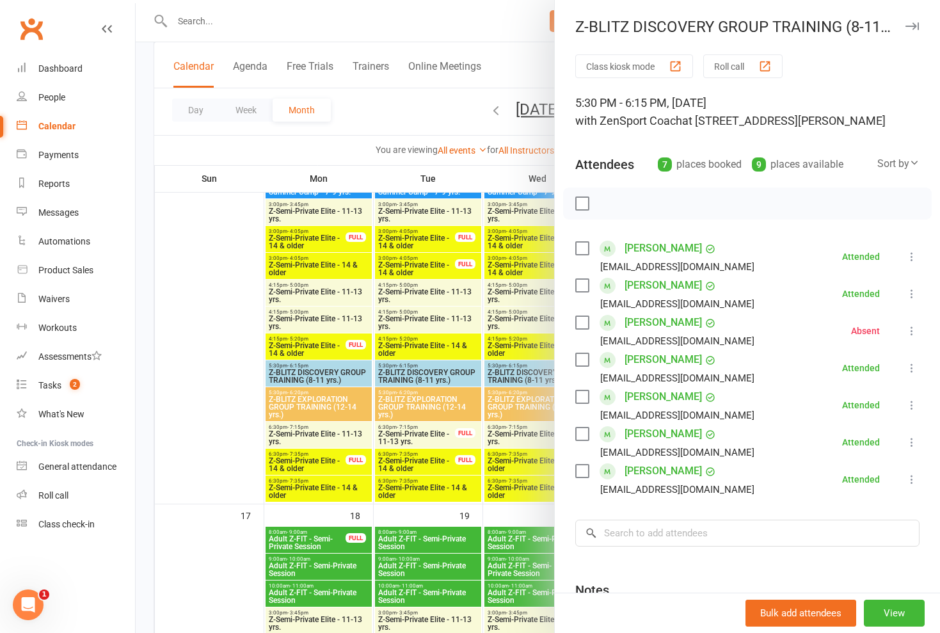
click at [418, 377] on div at bounding box center [538, 316] width 804 height 633
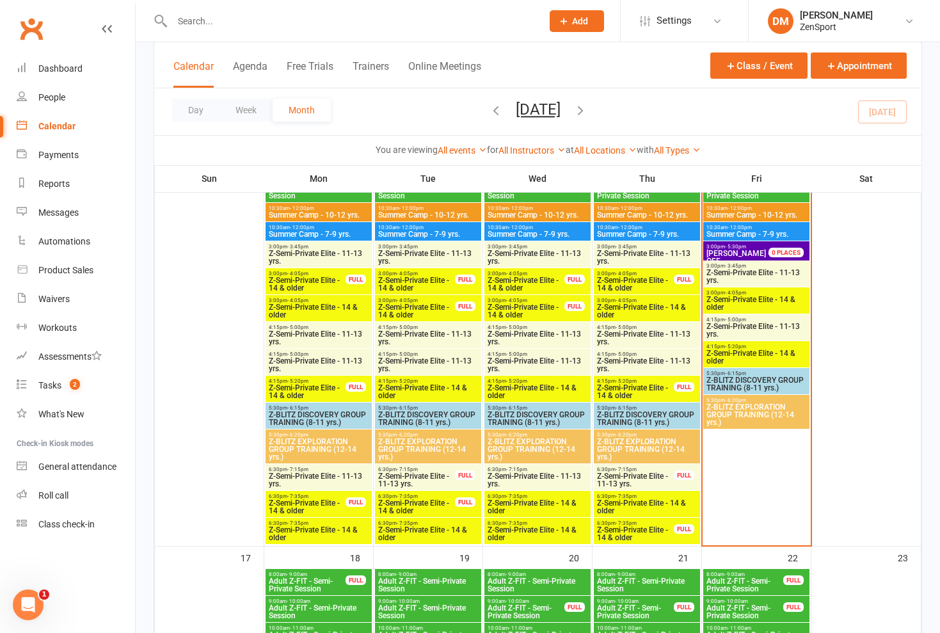
scroll to position [1008, 0]
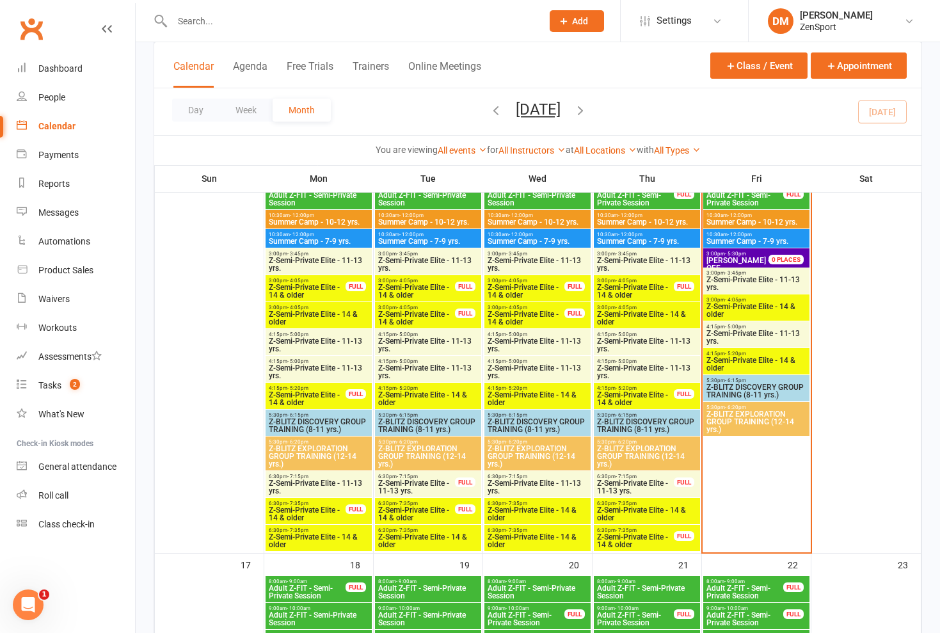
click at [418, 454] on span "Z-BLITZ EXPLORATION GROUP TRAINING (12-14 yrs.)" at bounding box center [537, 456] width 101 height 23
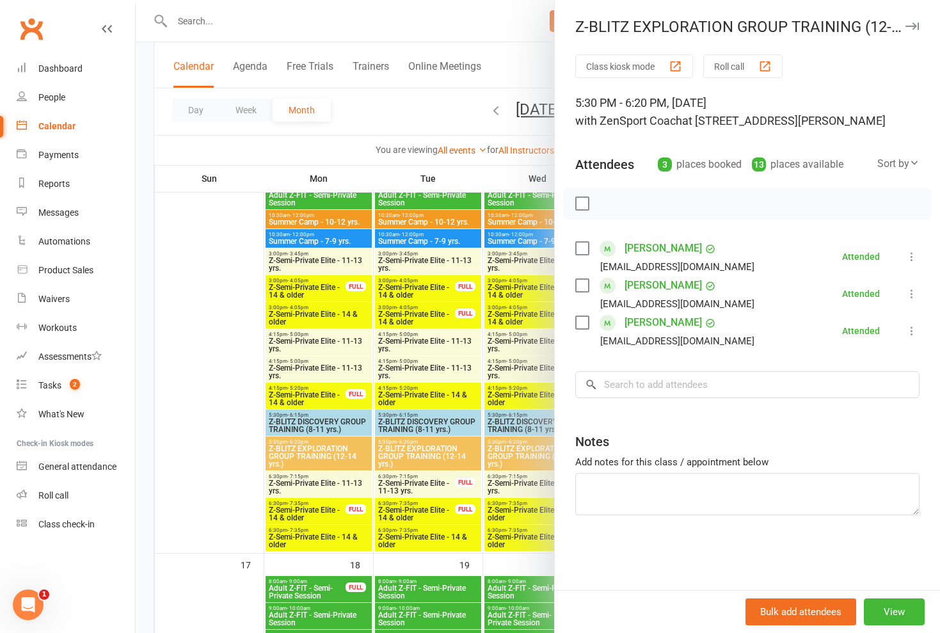
click at [418, 454] on div at bounding box center [538, 316] width 804 height 633
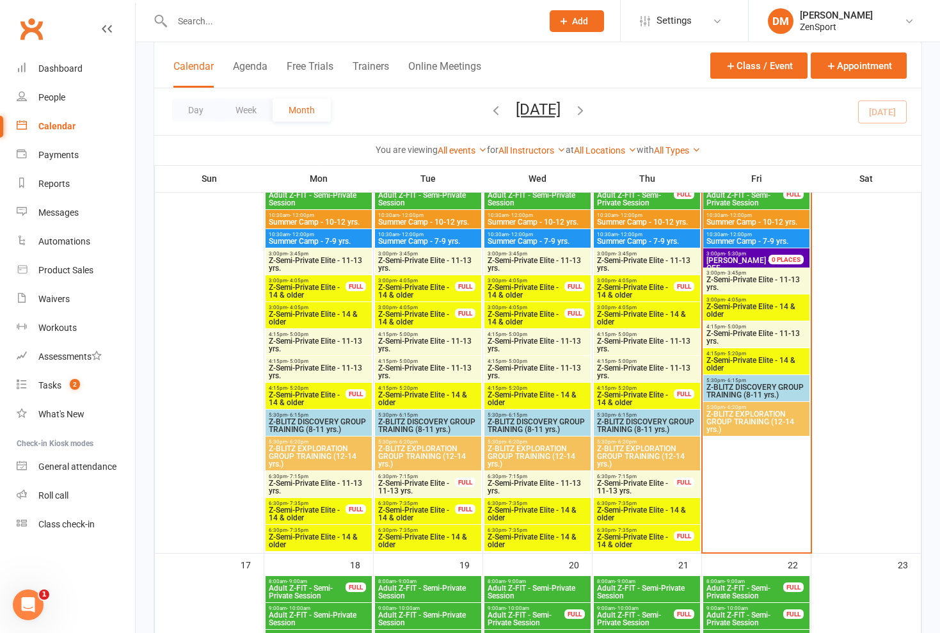
click at [418, 418] on span "Z-BLITZ DISCOVERY GROUP TRAINING (8-11 yrs.)" at bounding box center [537, 425] width 101 height 15
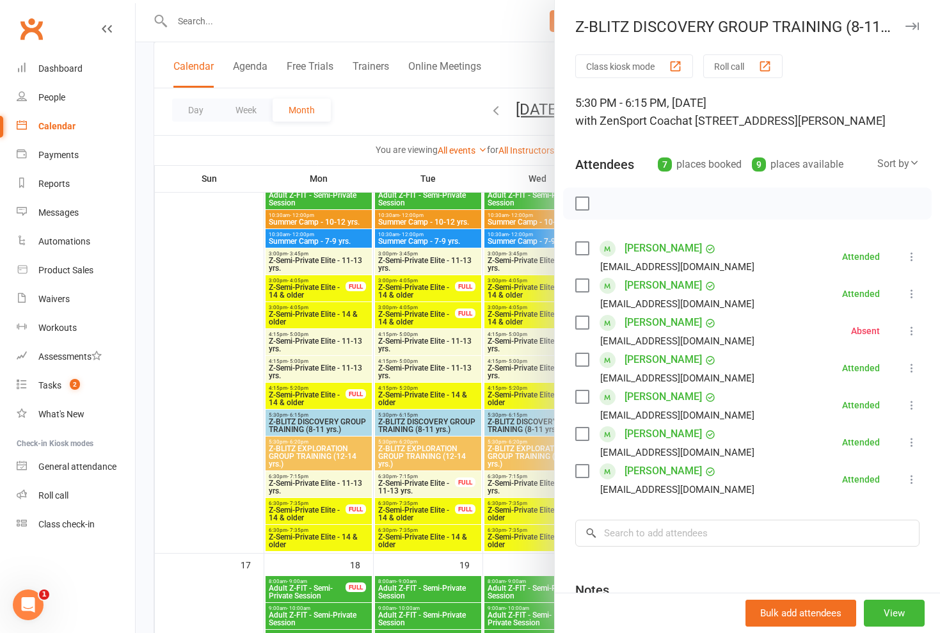
click at [418, 417] on div at bounding box center [538, 316] width 804 height 633
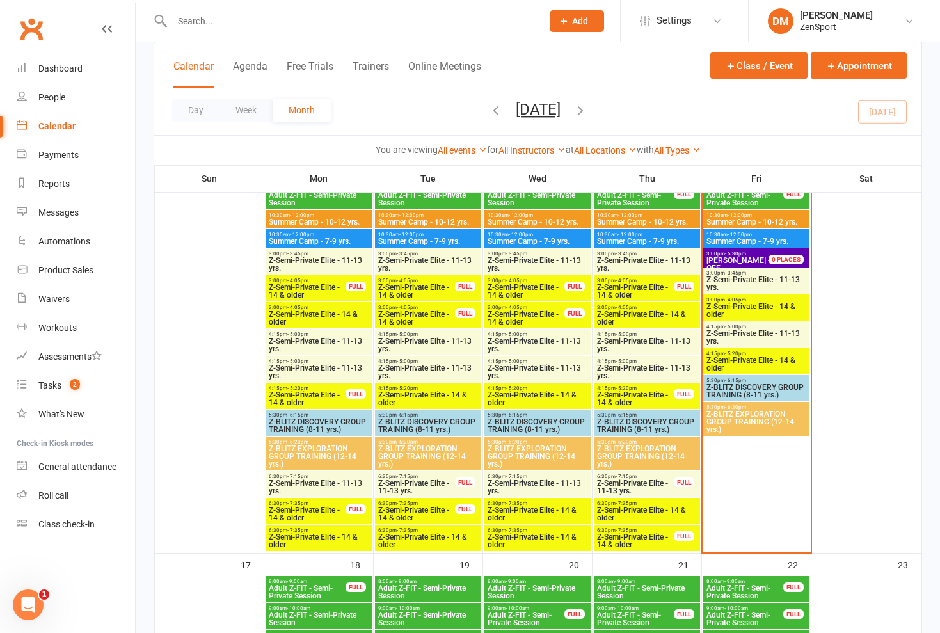
click at [418, 422] on span "Z-BLITZ DISCOVERY GROUP TRAINING (8-11 yrs.)" at bounding box center [537, 425] width 101 height 15
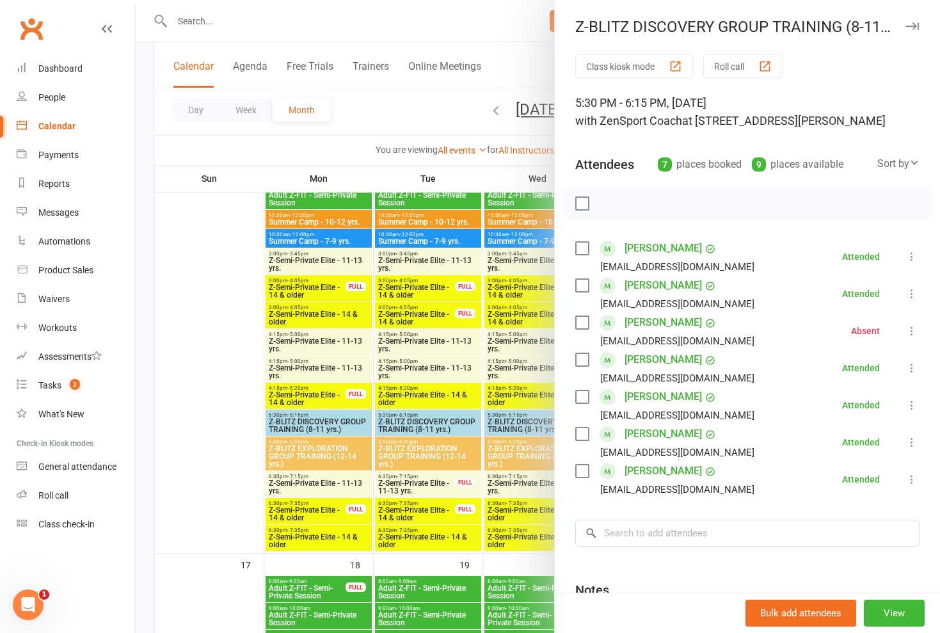
click at [418, 426] on div at bounding box center [538, 316] width 804 height 633
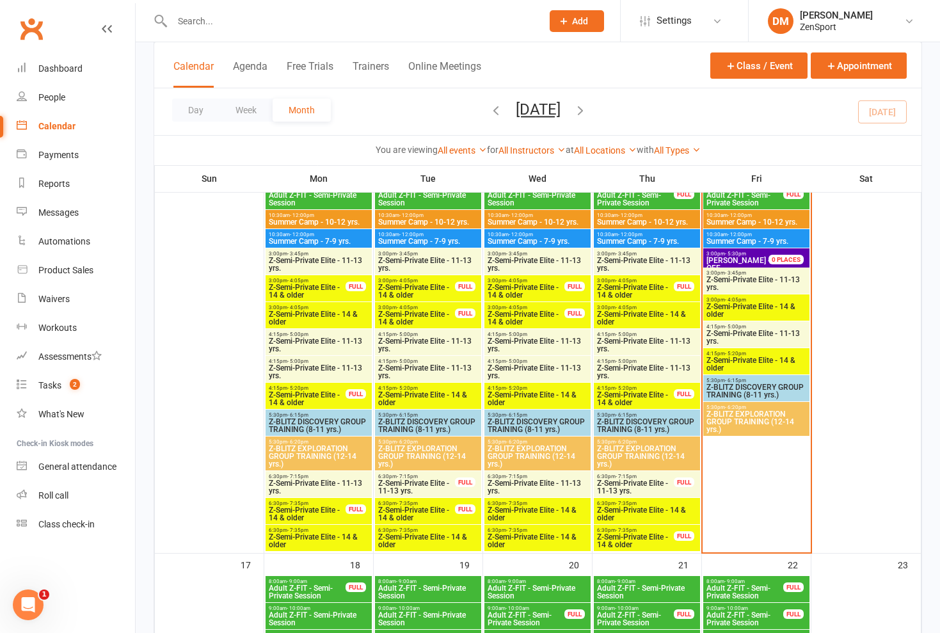
click at [418, 422] on span "Z-BLITZ DISCOVERY GROUP TRAINING (8-11 yrs.)" at bounding box center [646, 425] width 101 height 15
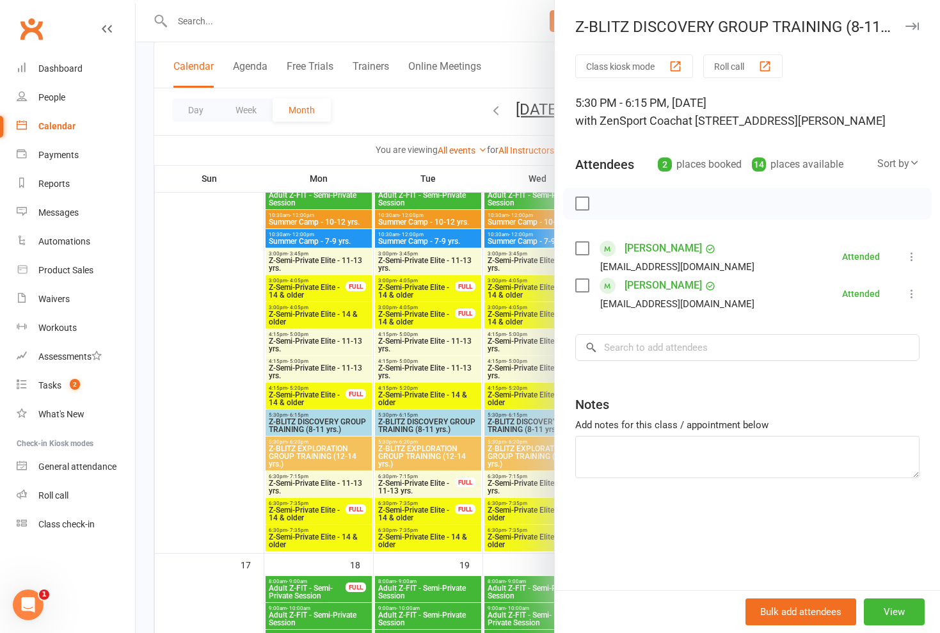
click at [418, 447] on div at bounding box center [538, 316] width 804 height 633
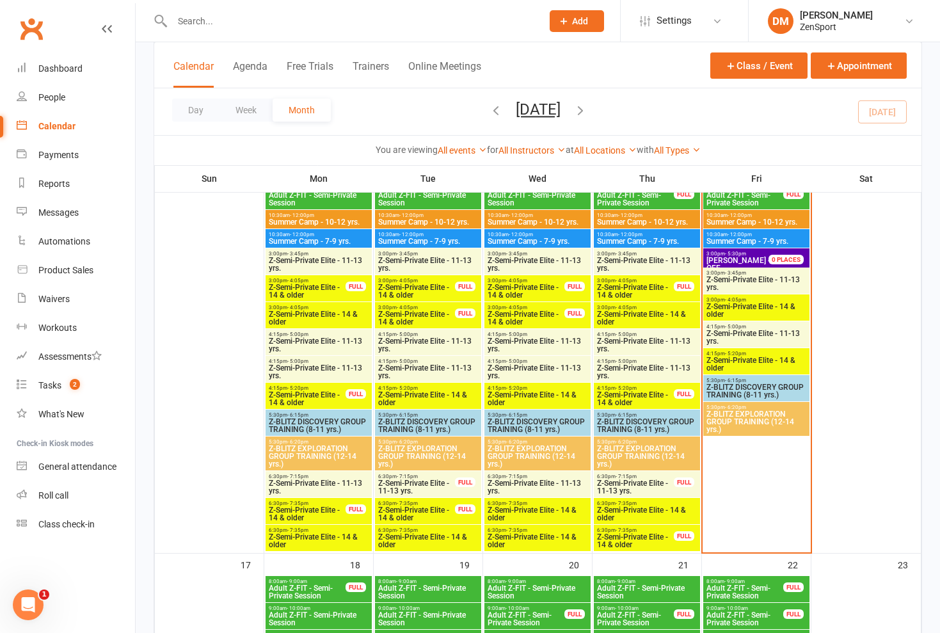
click at [418, 454] on span "Z-BLITZ EXPLORATION GROUP TRAINING (12-14 yrs.)" at bounding box center [646, 456] width 101 height 23
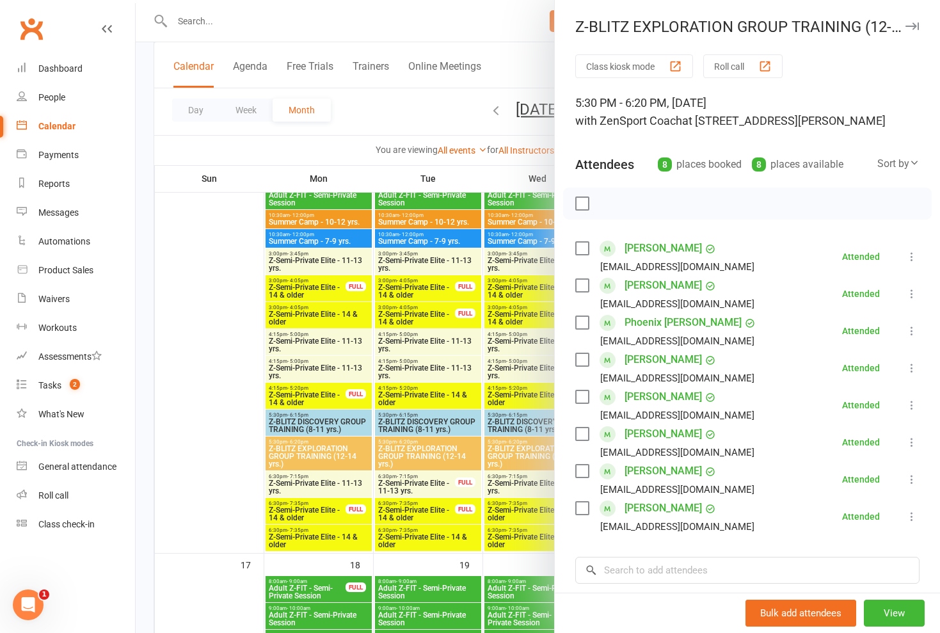
click at [418, 445] on div at bounding box center [538, 316] width 804 height 633
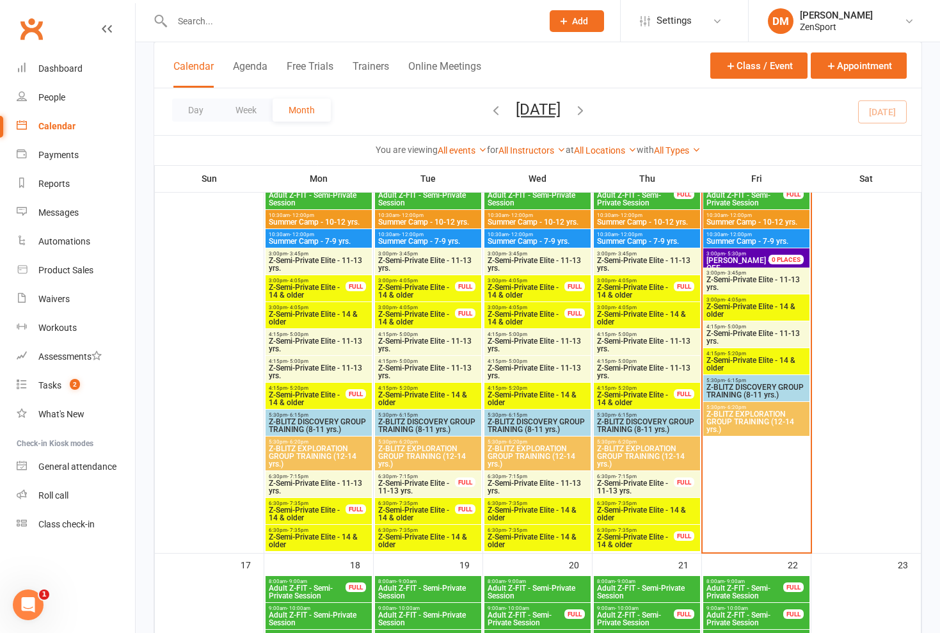
click at [418, 451] on span "Z-BLITZ EXPLORATION GROUP TRAINING (12-14 yrs.)" at bounding box center [646, 456] width 101 height 23
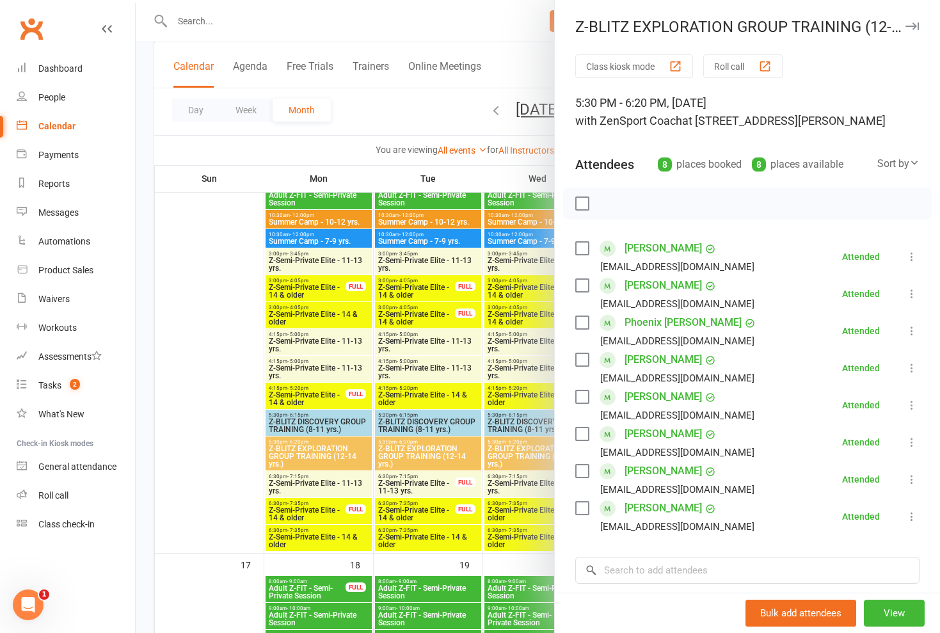
click at [416, 38] on div at bounding box center [538, 316] width 804 height 633
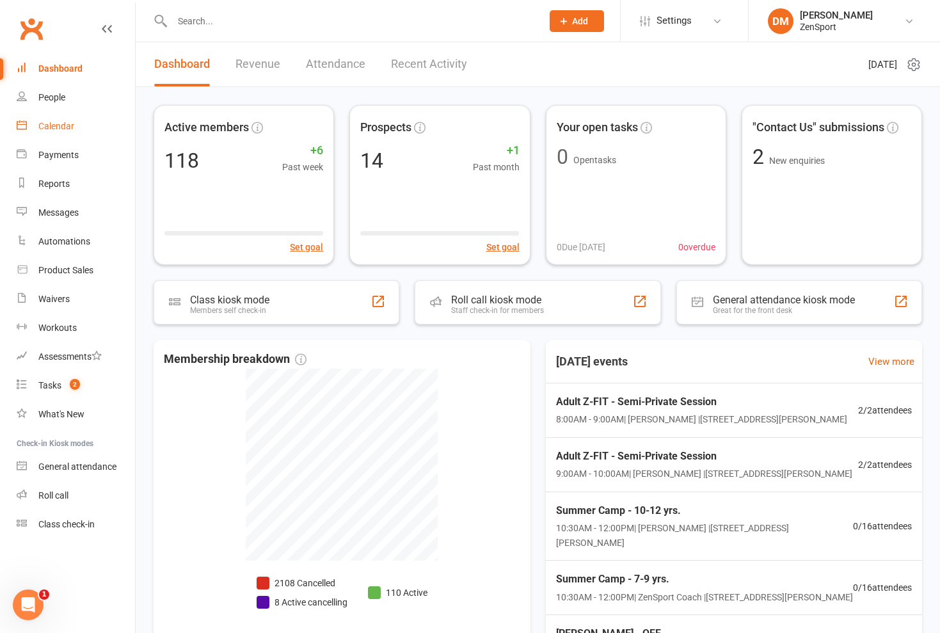
click at [71, 123] on div "Calendar" at bounding box center [56, 126] width 36 height 10
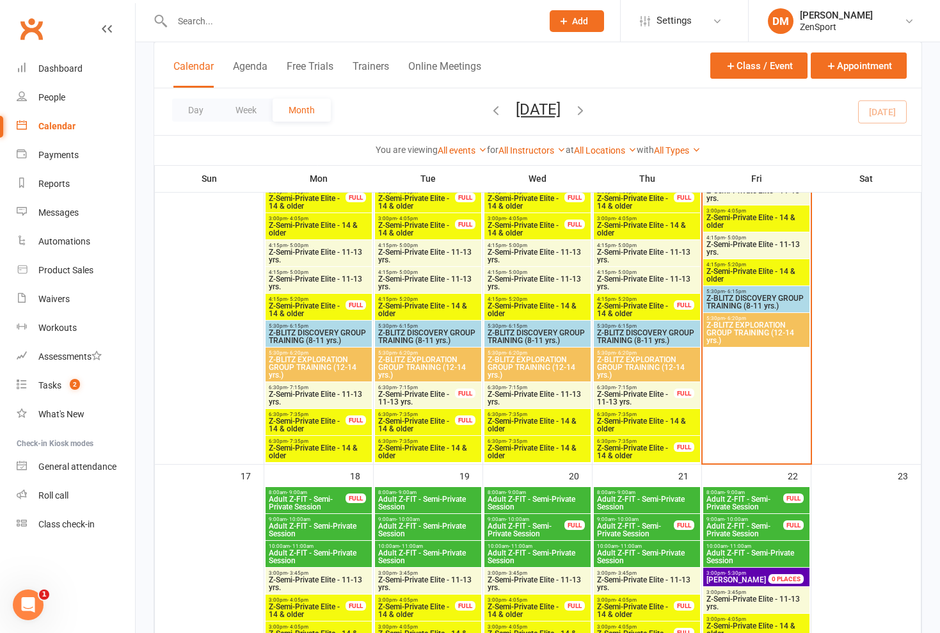
scroll to position [1096, 0]
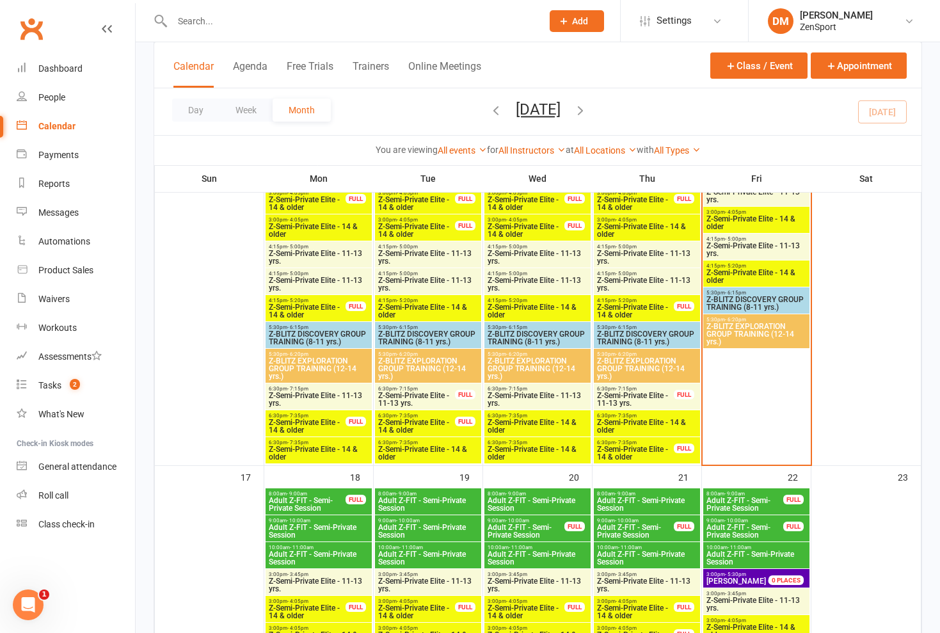
click at [324, 335] on span "Z-BLITZ DISCOVERY GROUP TRAINING (8-11 yrs.)" at bounding box center [318, 337] width 101 height 15
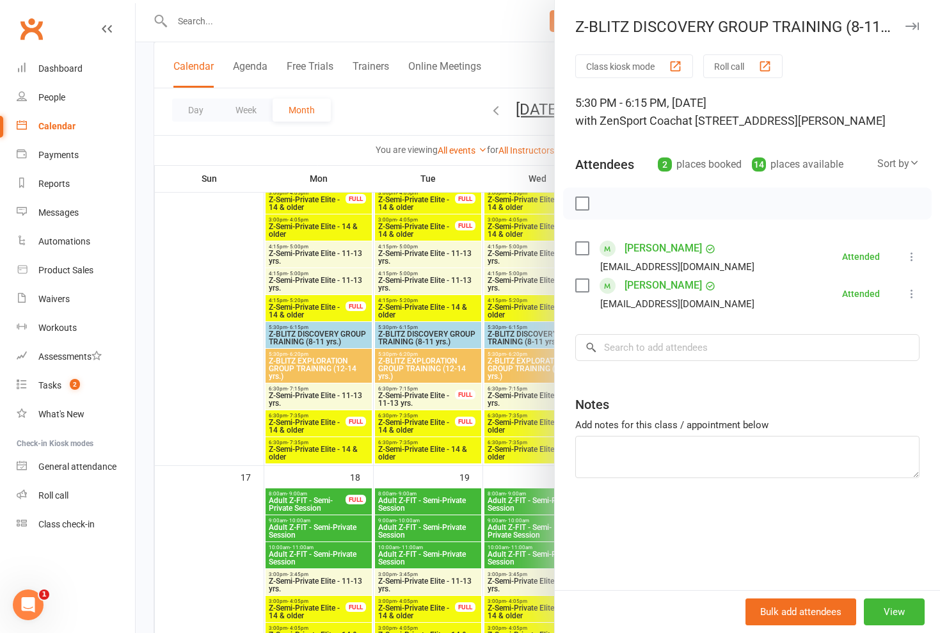
click at [335, 335] on div at bounding box center [538, 316] width 804 height 633
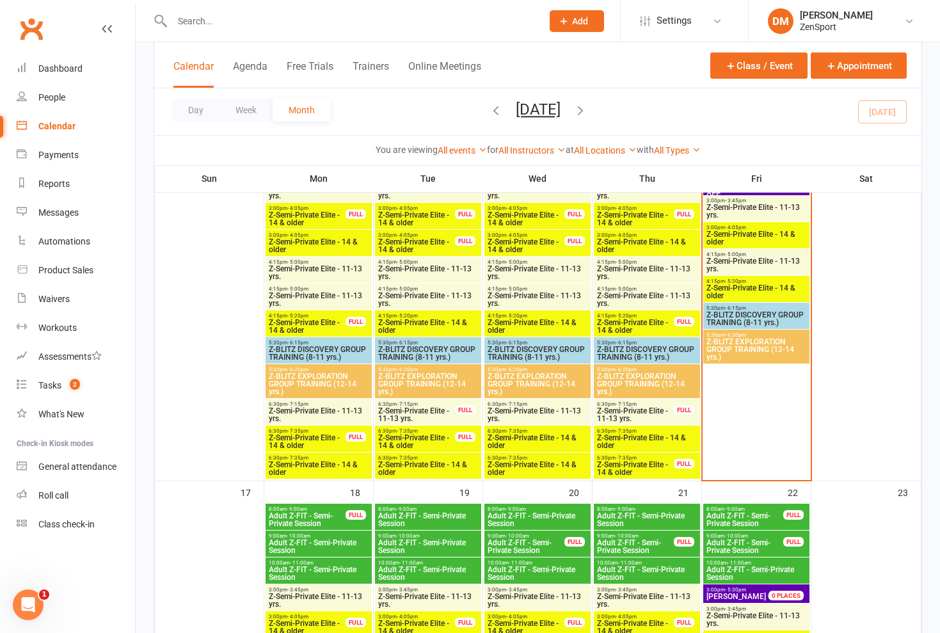
scroll to position [1080, 0]
click at [418, 353] on span "Z-BLITZ DISCOVERY GROUP TRAINING (8-11 yrs.)" at bounding box center [428, 353] width 101 height 15
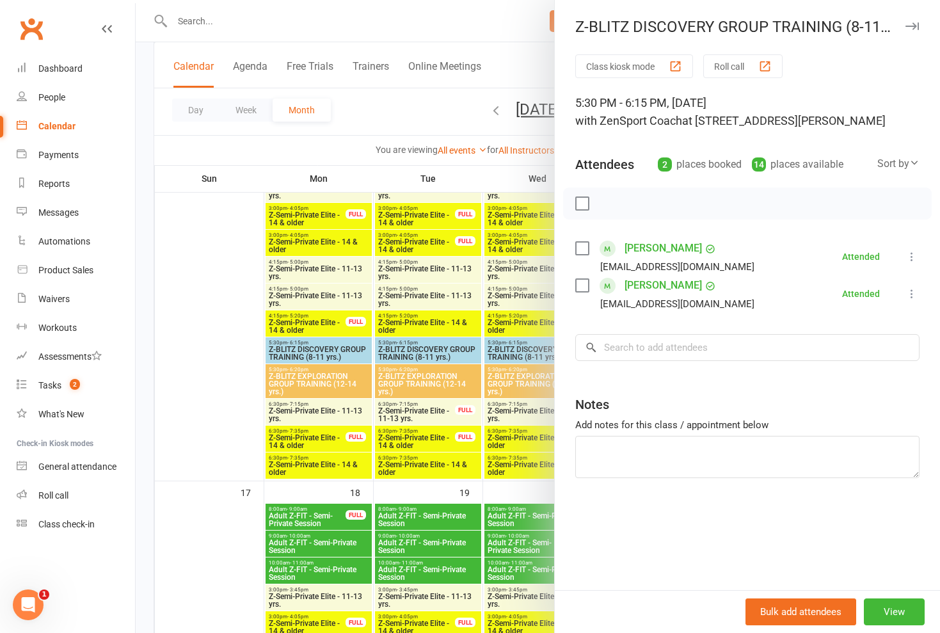
click at [418, 353] on div at bounding box center [538, 316] width 804 height 633
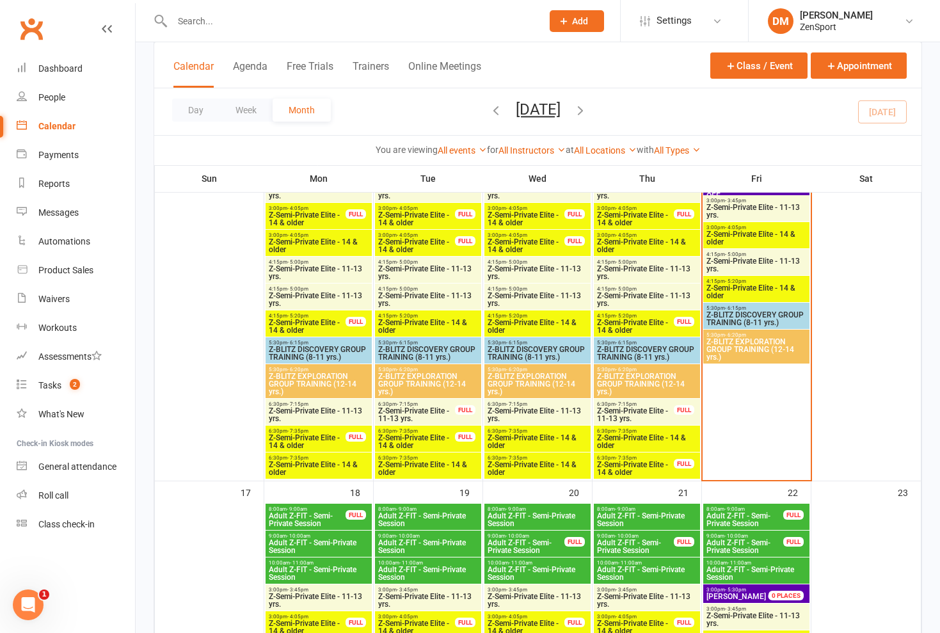
click at [418, 353] on span "Z-BLITZ DISCOVERY GROUP TRAINING (8-11 yrs.)" at bounding box center [428, 353] width 101 height 15
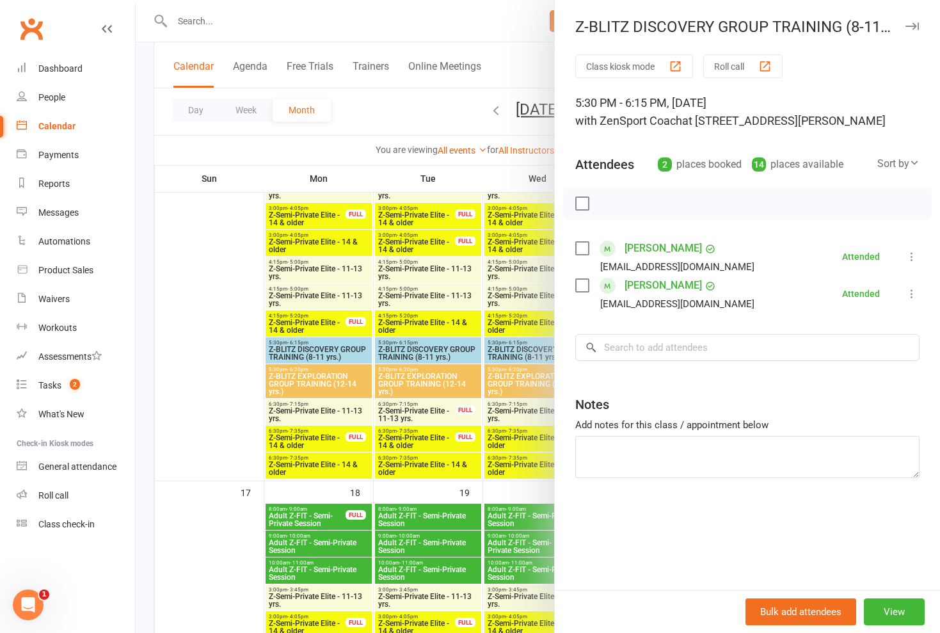
click at [418, 353] on div at bounding box center [538, 316] width 804 height 633
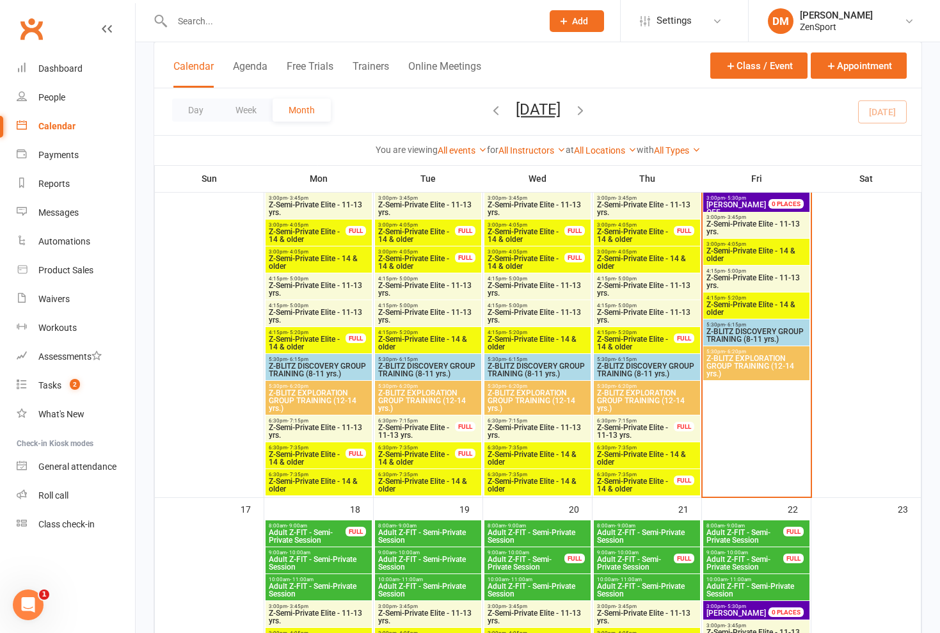
scroll to position [1060, 0]
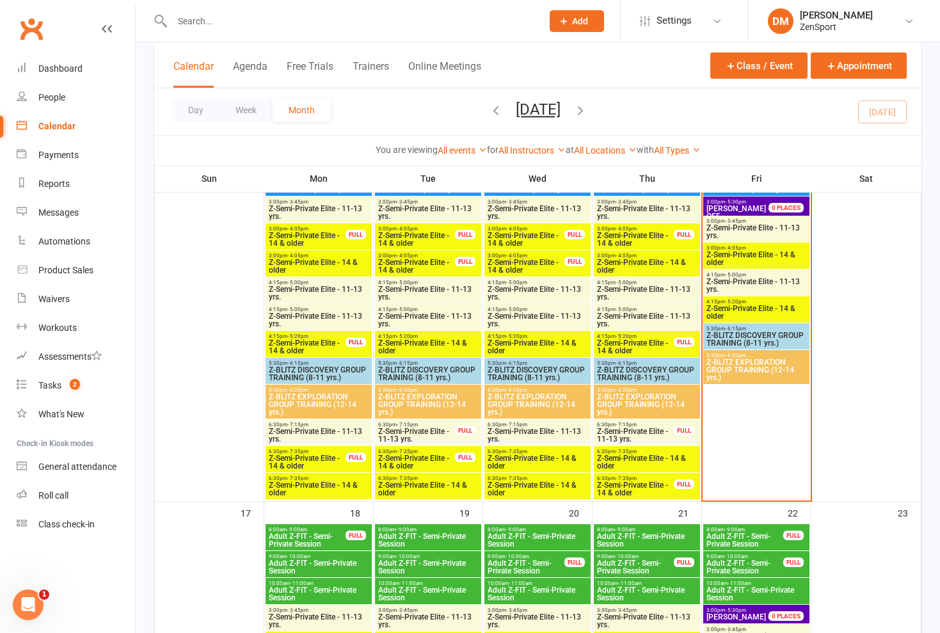
click at [418, 397] on span "Z-BLITZ EXPLORATION GROUP TRAINING (12-14 yrs.)" at bounding box center [537, 404] width 101 height 23
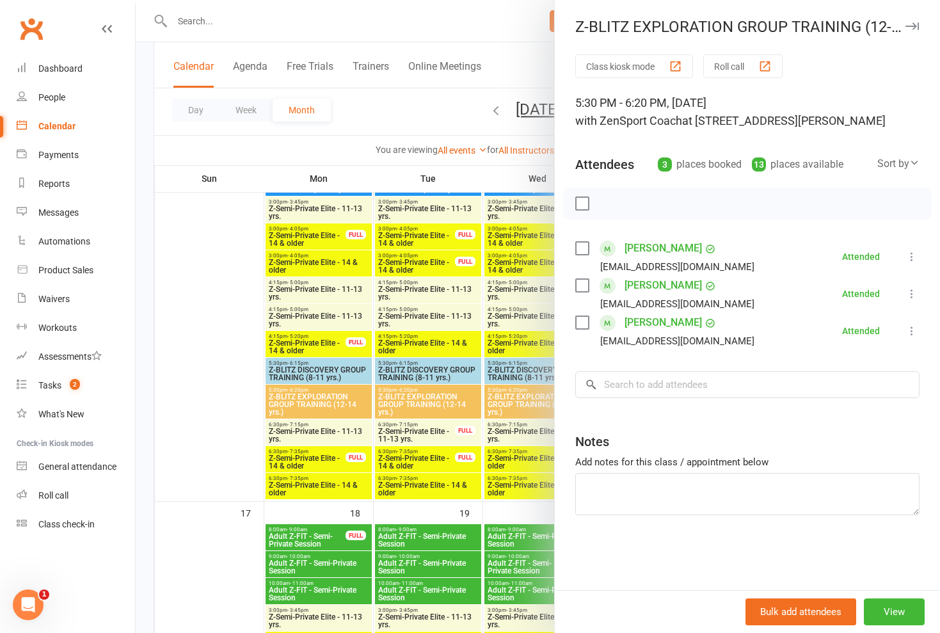
click at [418, 397] on div at bounding box center [538, 316] width 804 height 633
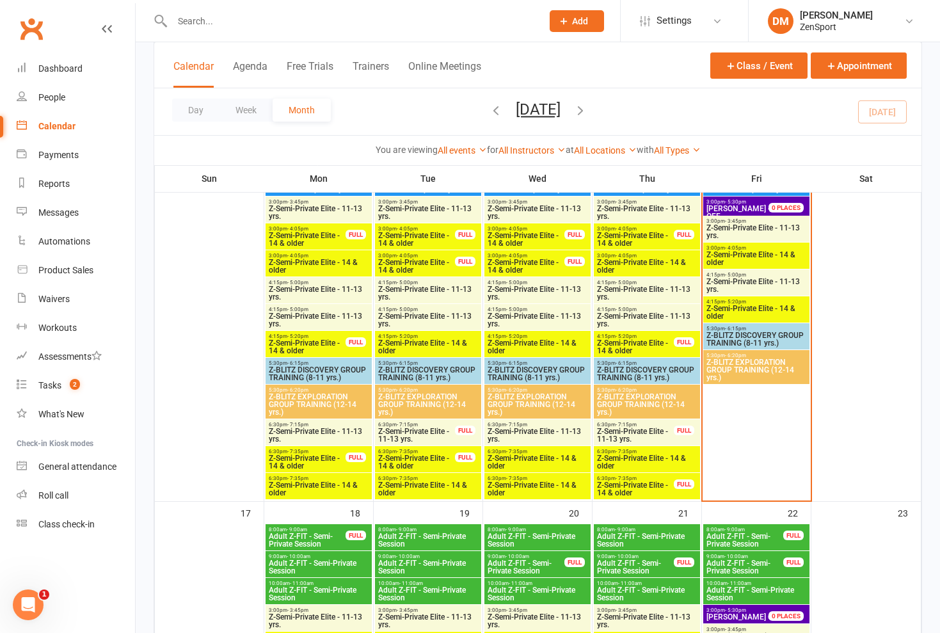
click at [418, 366] on span "Z-BLITZ DISCOVERY GROUP TRAINING (8-11 yrs.)" at bounding box center [537, 373] width 101 height 15
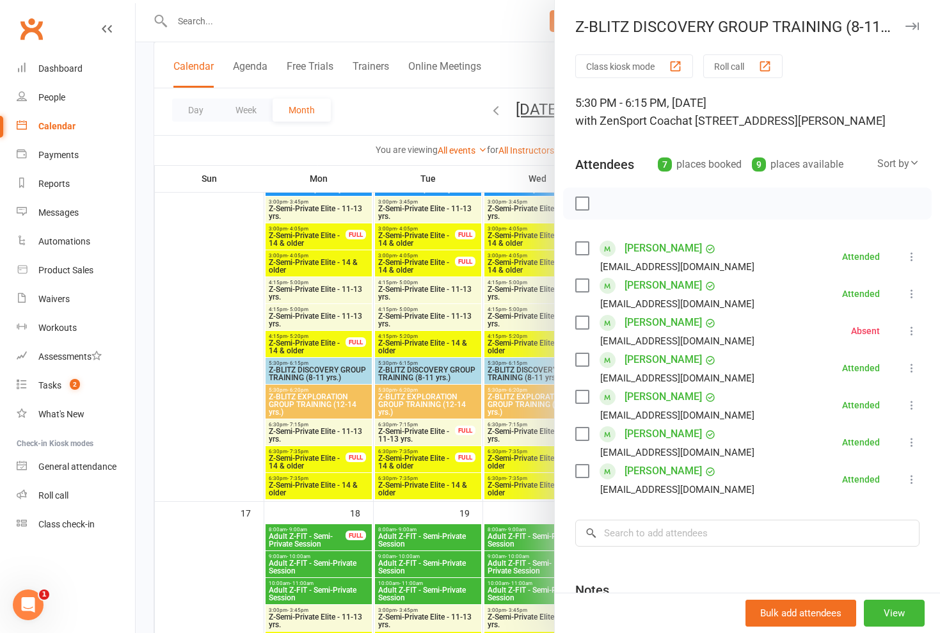
click at [418, 365] on div at bounding box center [538, 316] width 804 height 633
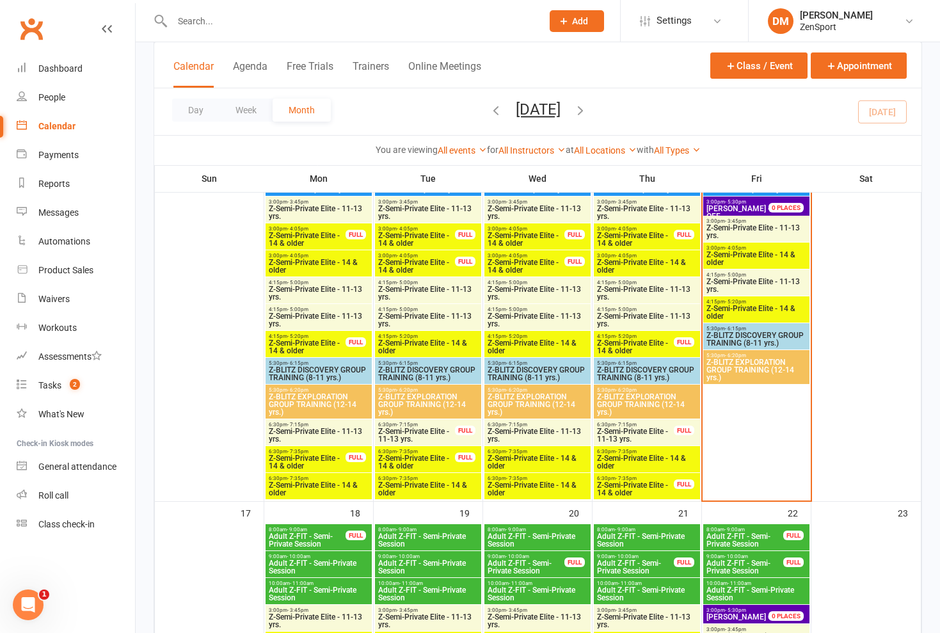
click at [418, 369] on span "Z-BLITZ DISCOVERY GROUP TRAINING (8-11 yrs.)" at bounding box center [537, 373] width 101 height 15
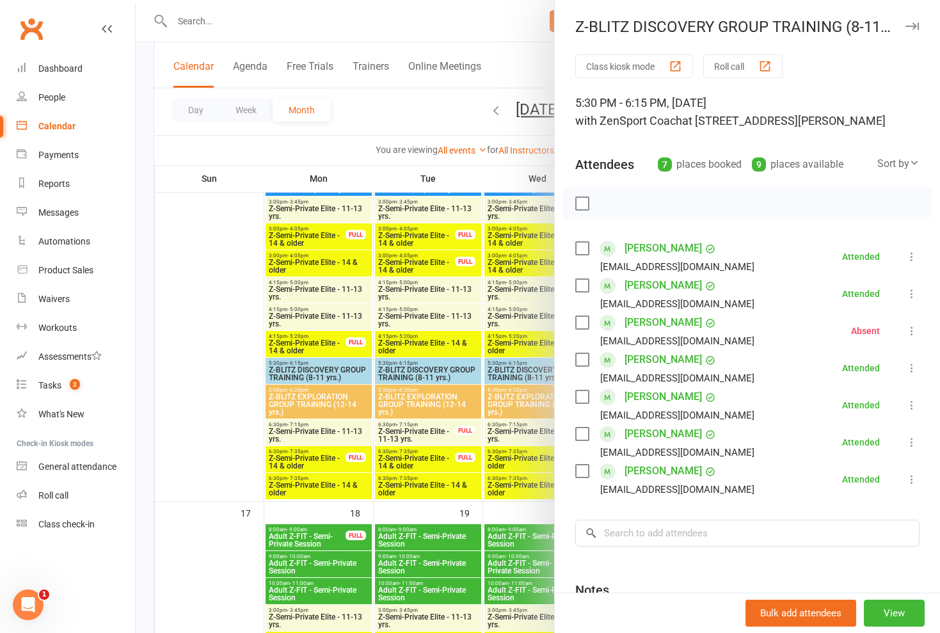
click at [418, 401] on div at bounding box center [538, 316] width 804 height 633
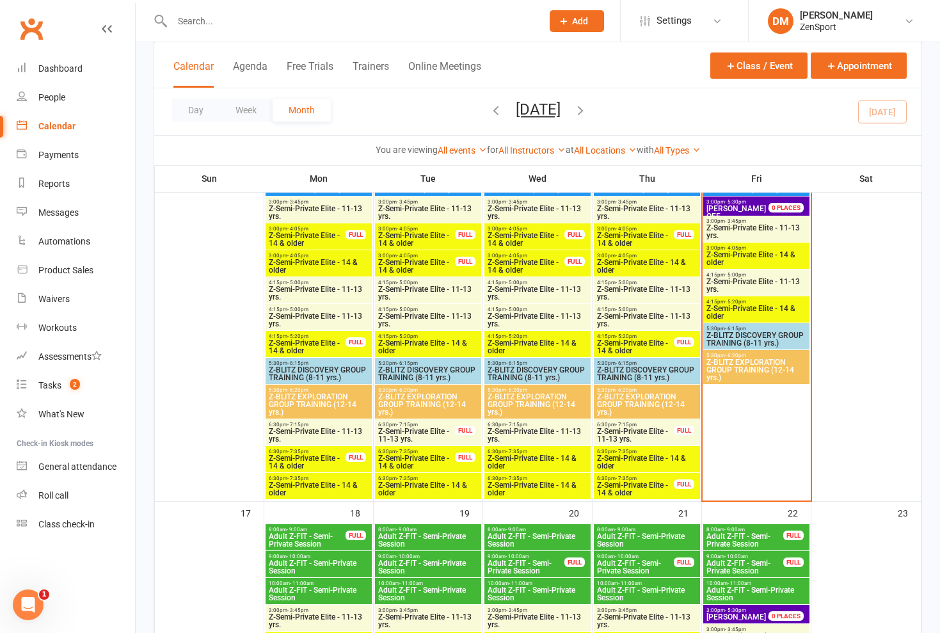
click at [418, 405] on span "Z-BLITZ EXPLORATION GROUP TRAINING (12-14 yrs.)" at bounding box center [537, 404] width 101 height 23
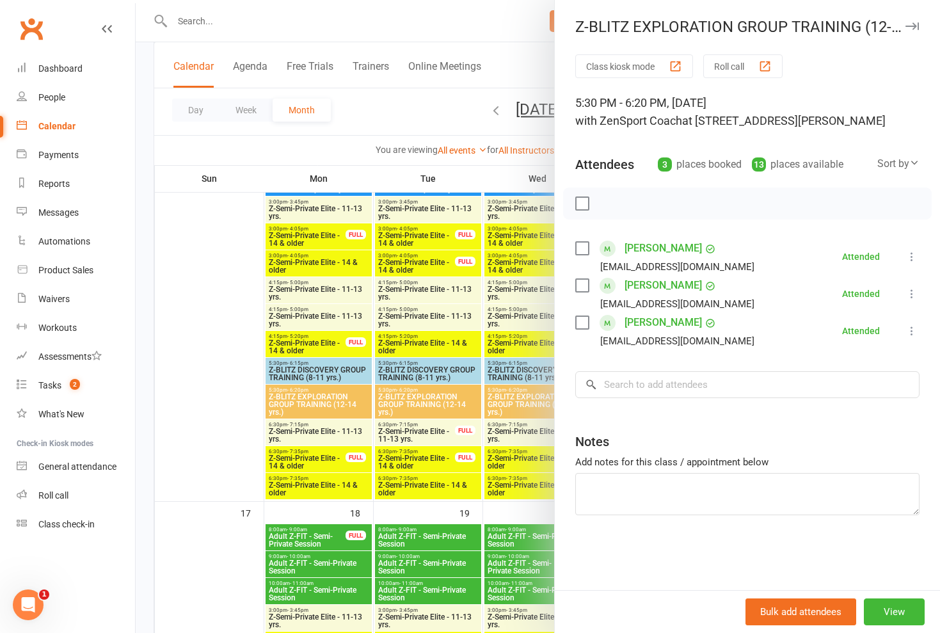
click at [418, 405] on div at bounding box center [538, 316] width 804 height 633
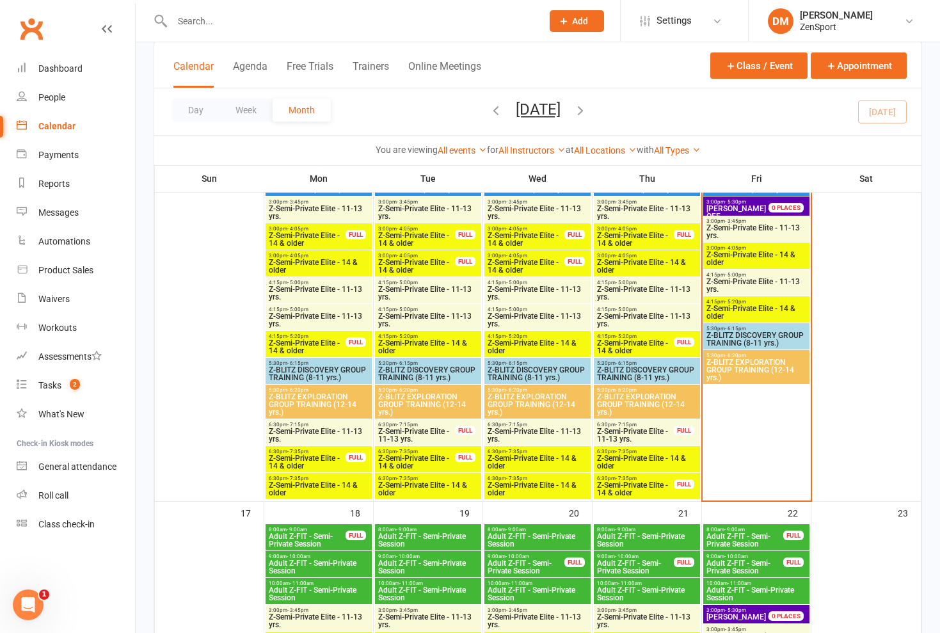
scroll to position [1040, 0]
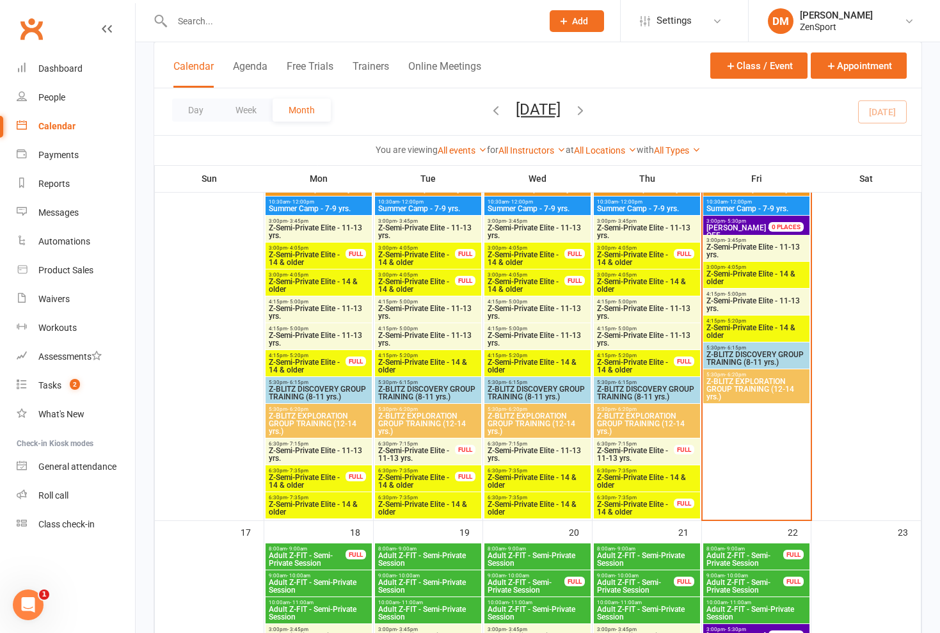
click at [418, 418] on span "Z-BLITZ EXPLORATION GROUP TRAINING (12-14 yrs.)" at bounding box center [646, 423] width 101 height 23
